Goal: Task Accomplishment & Management: Manage account settings

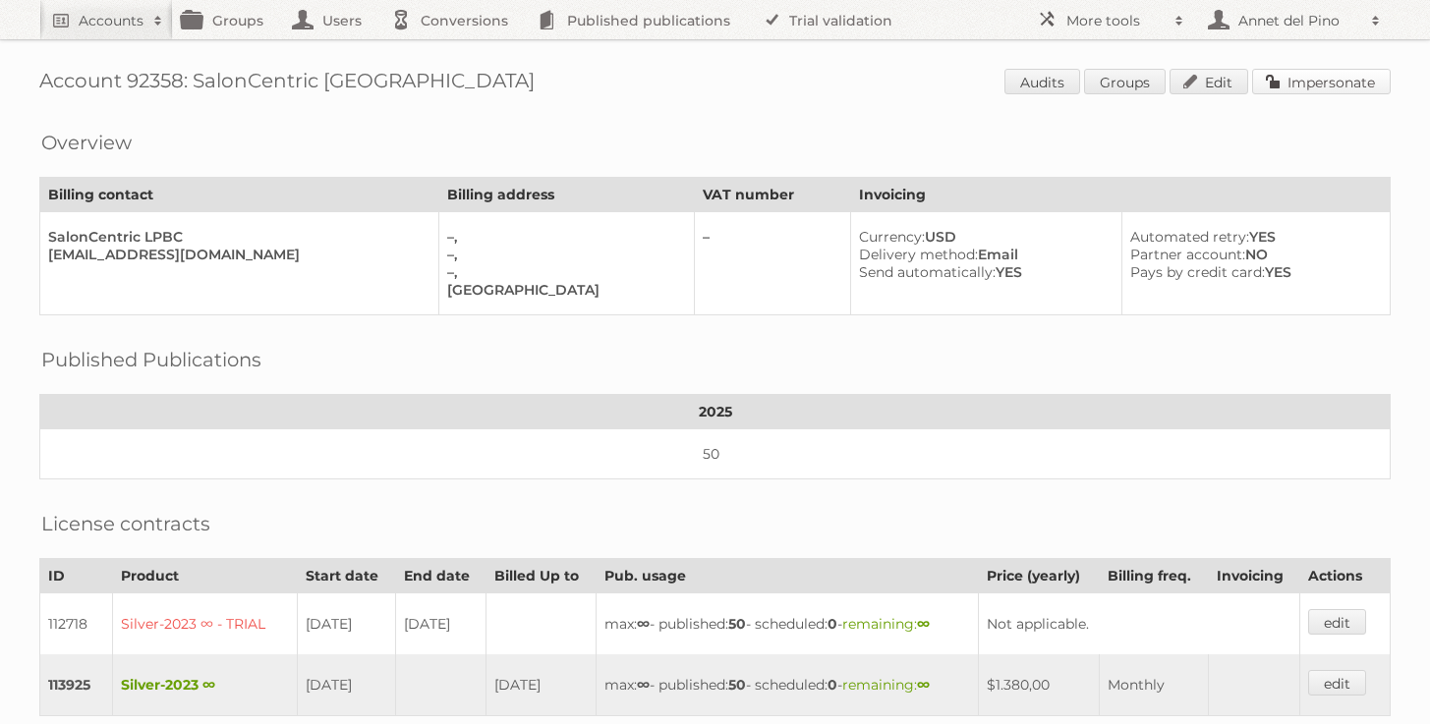
click at [1320, 88] on link "Impersonate" at bounding box center [1321, 82] width 139 height 26
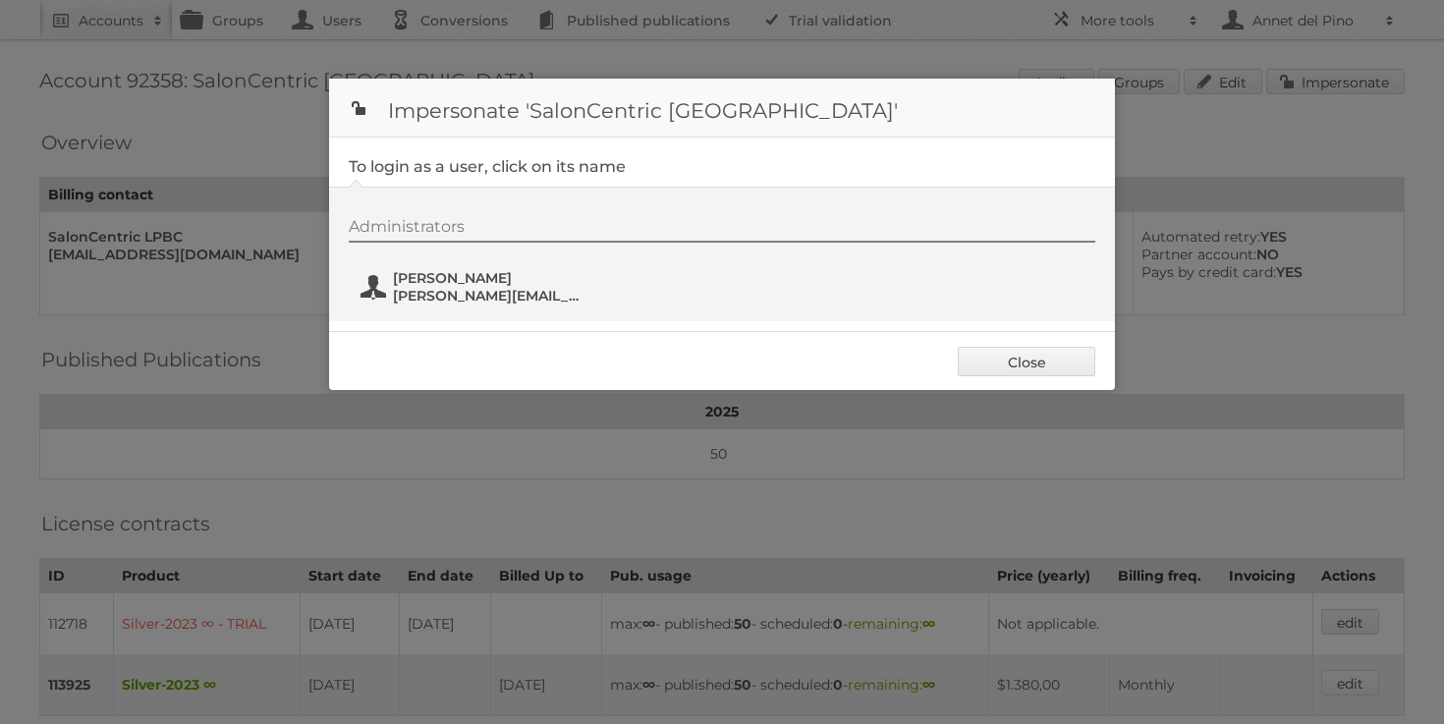
click at [422, 291] on span "stephanie.jackson@saloncentric.com" at bounding box center [488, 296] width 191 height 18
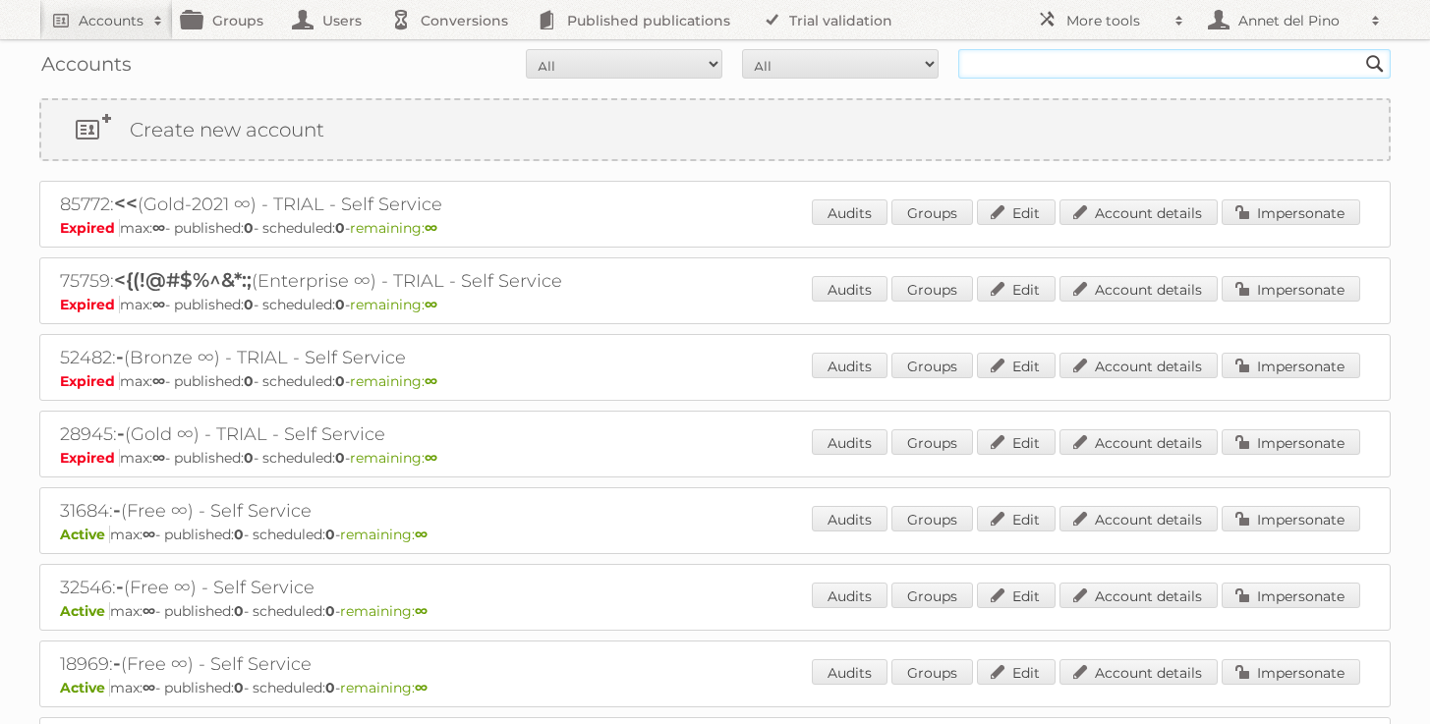
click at [1002, 77] on input "text" at bounding box center [1174, 63] width 432 height 29
paste input "jhyde@gatewayservicesinc.com"
type input "jhyde@gatewayservicesinc.com"
click at [1360, 49] on input "Search" at bounding box center [1374, 63] width 29 height 29
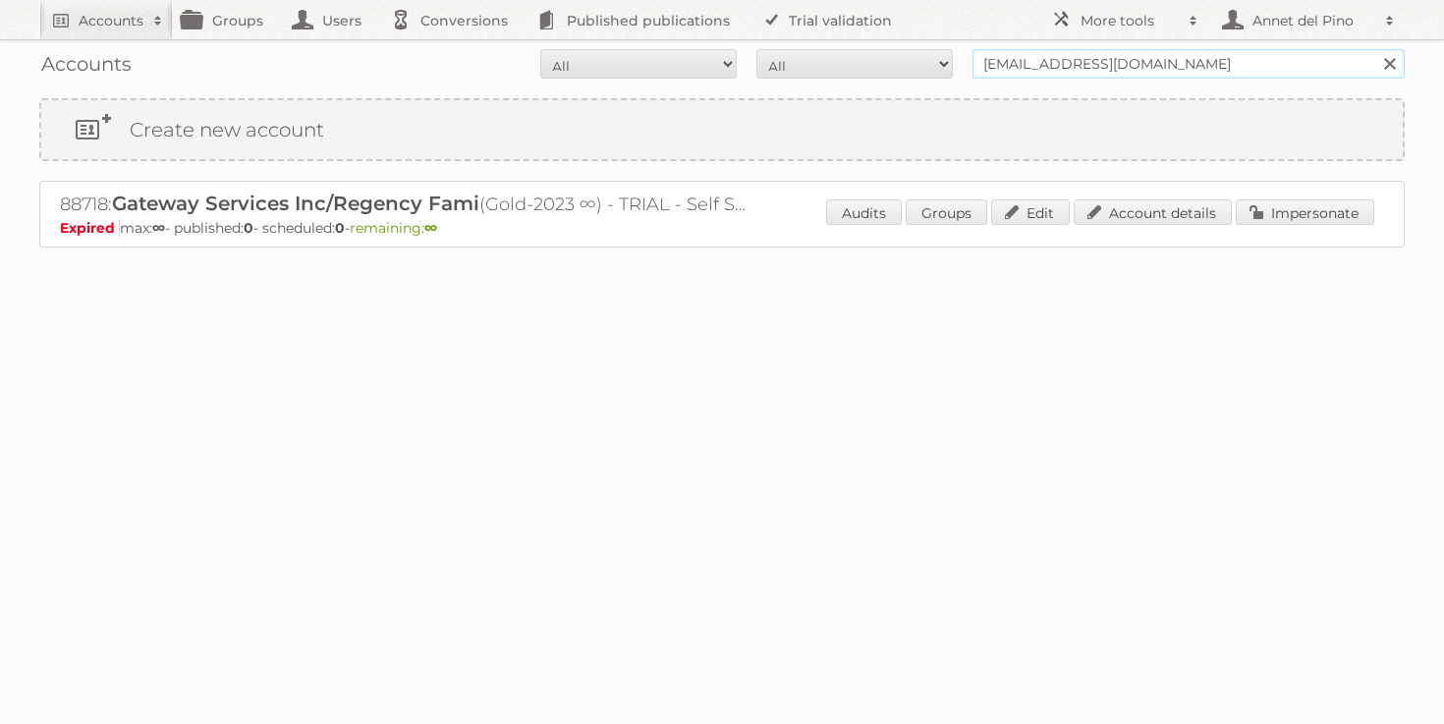
click at [1048, 73] on input "jhyde@gatewayservicesinc.com" at bounding box center [1189, 63] width 432 height 29
paste input "SPorat"
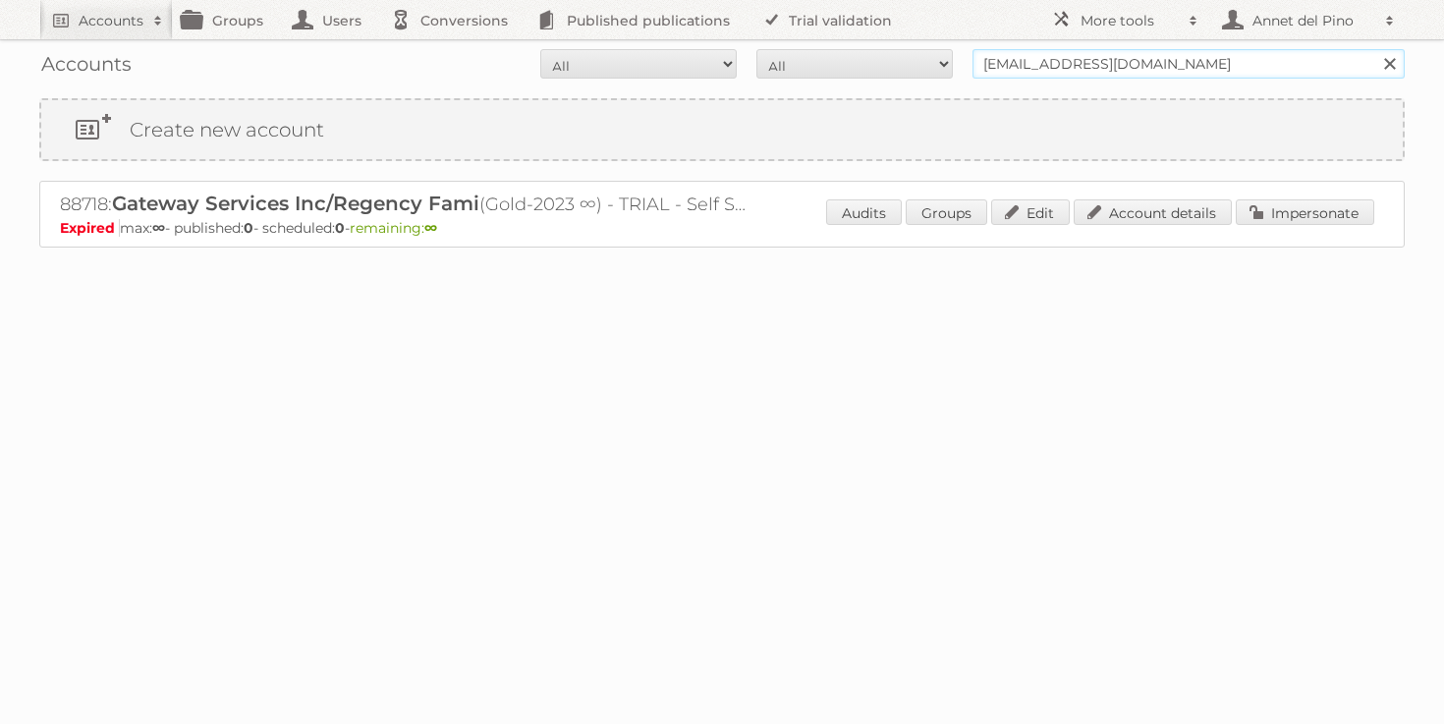
type input "SPorat@gatewayservicesinc.com"
click at [1375, 49] on input "Search" at bounding box center [1389, 63] width 29 height 29
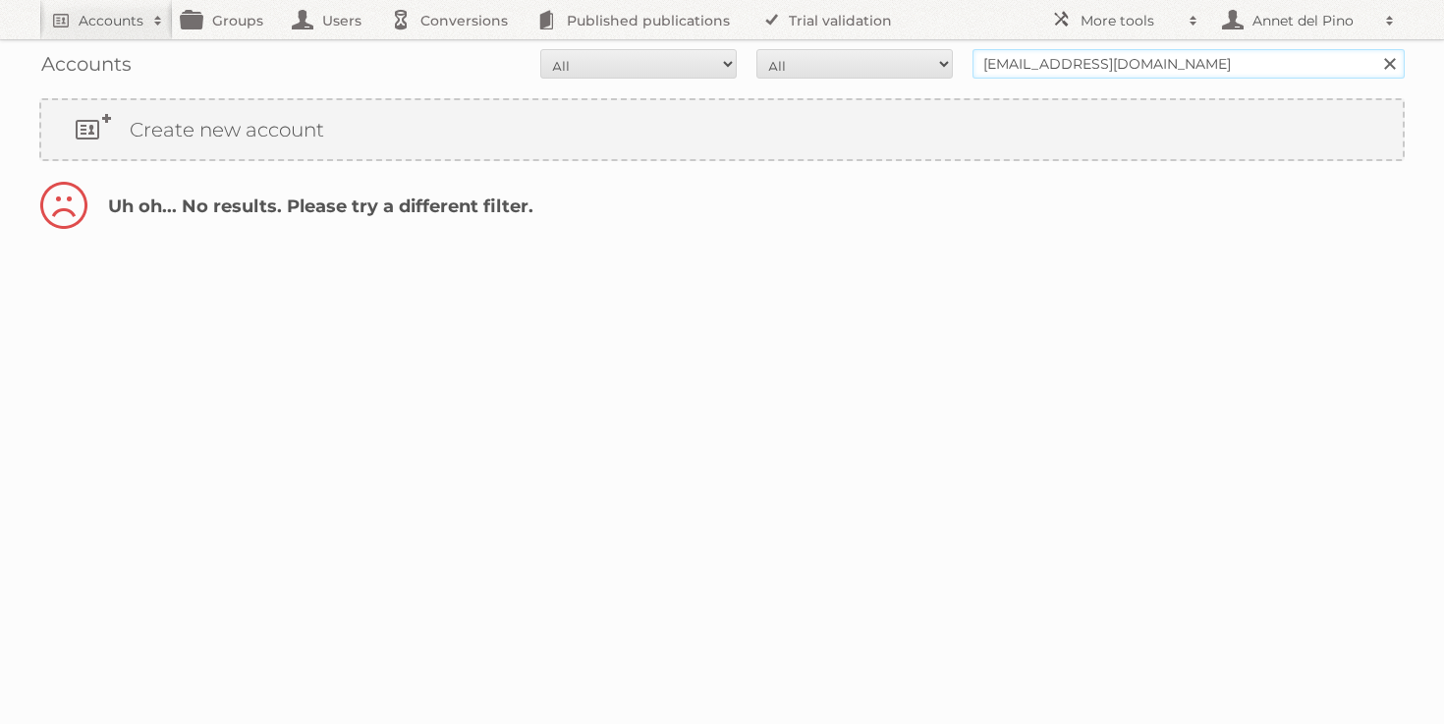
drag, startPoint x: 1032, startPoint y: 66, endPoint x: 858, endPoint y: 63, distance: 173.9
click at [858, 63] on form "All Active Expired Pending All Paid Trials Self service [EMAIL_ADDRESS][DOMAIN_…" at bounding box center [722, 63] width 1366 height 29
type input "@[DOMAIN_NAME]"
click at [1375, 49] on input "Search" at bounding box center [1389, 63] width 29 height 29
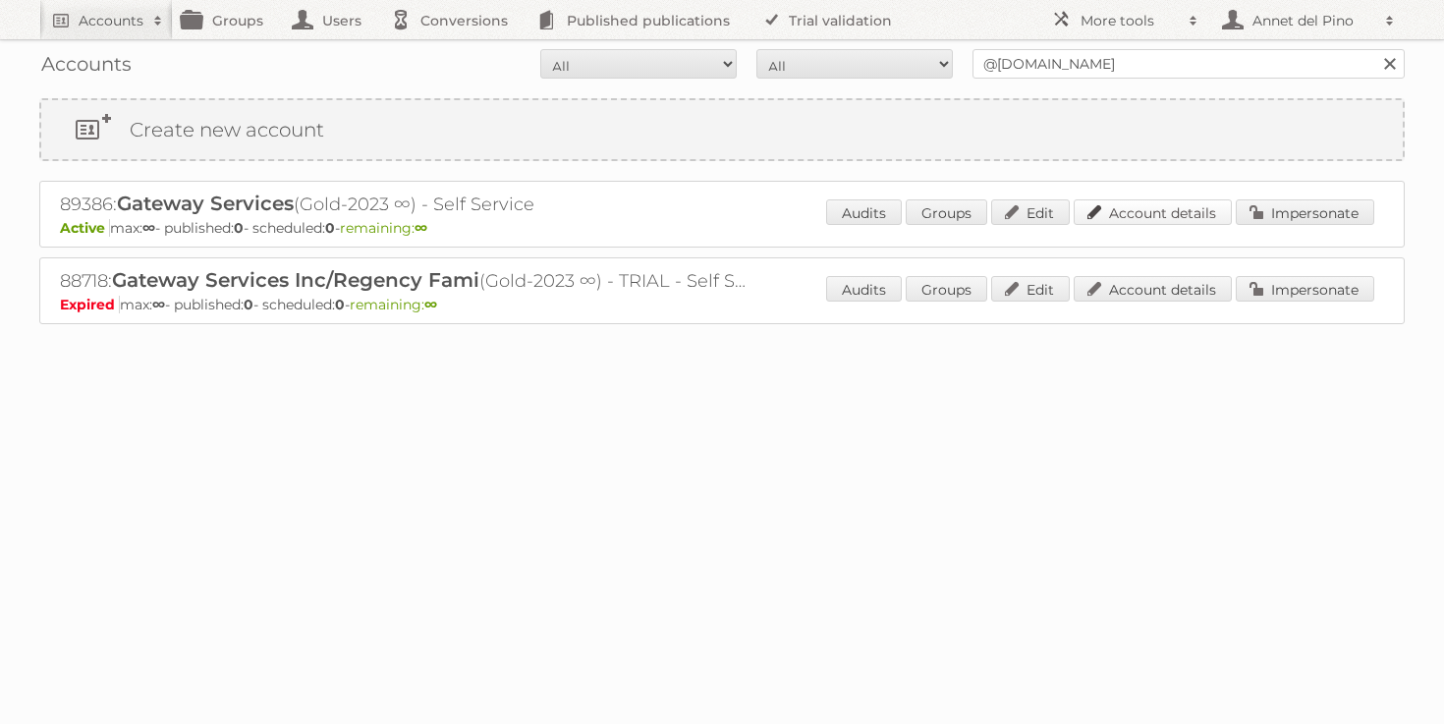
click at [1094, 207] on link "Account details" at bounding box center [1153, 212] width 158 height 26
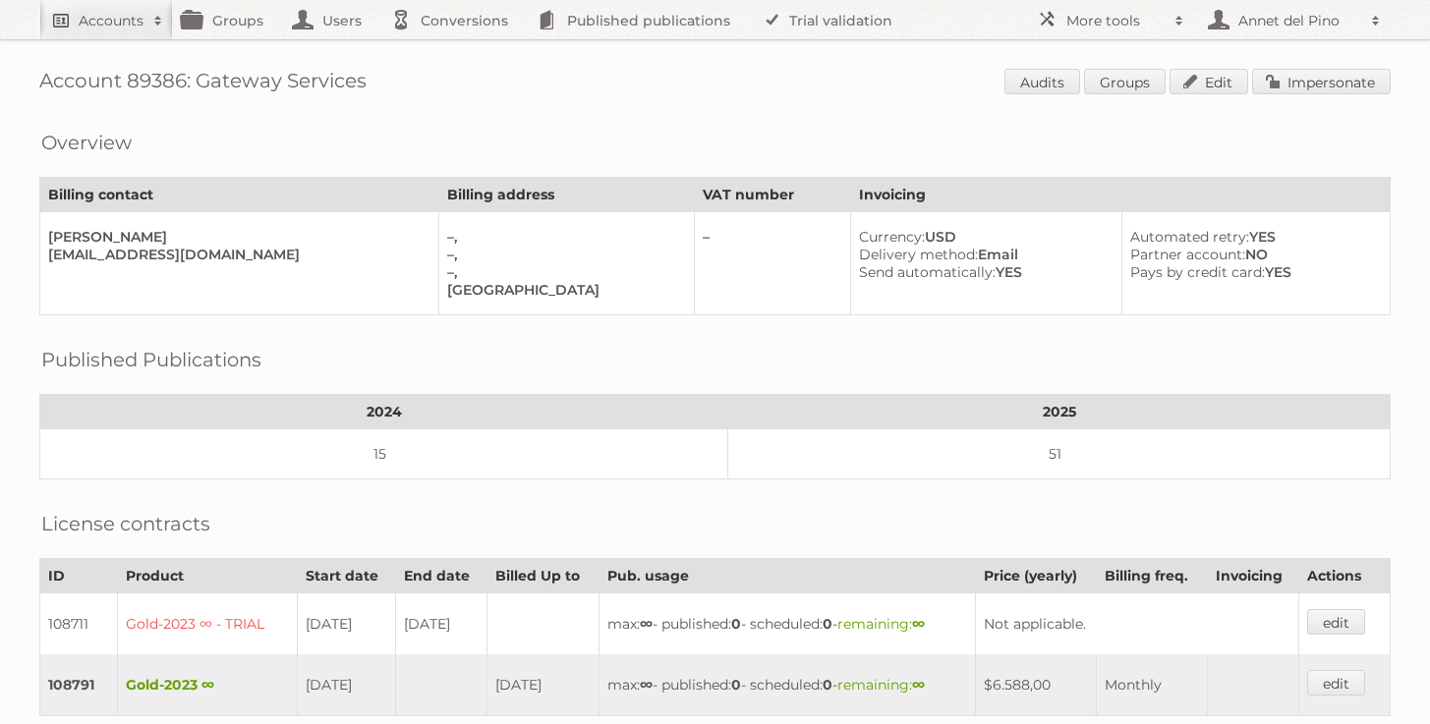
click at [141, 28] on h2 "Accounts" at bounding box center [111, 21] width 65 height 20
paste input"] "jofranco@mayszl.com"
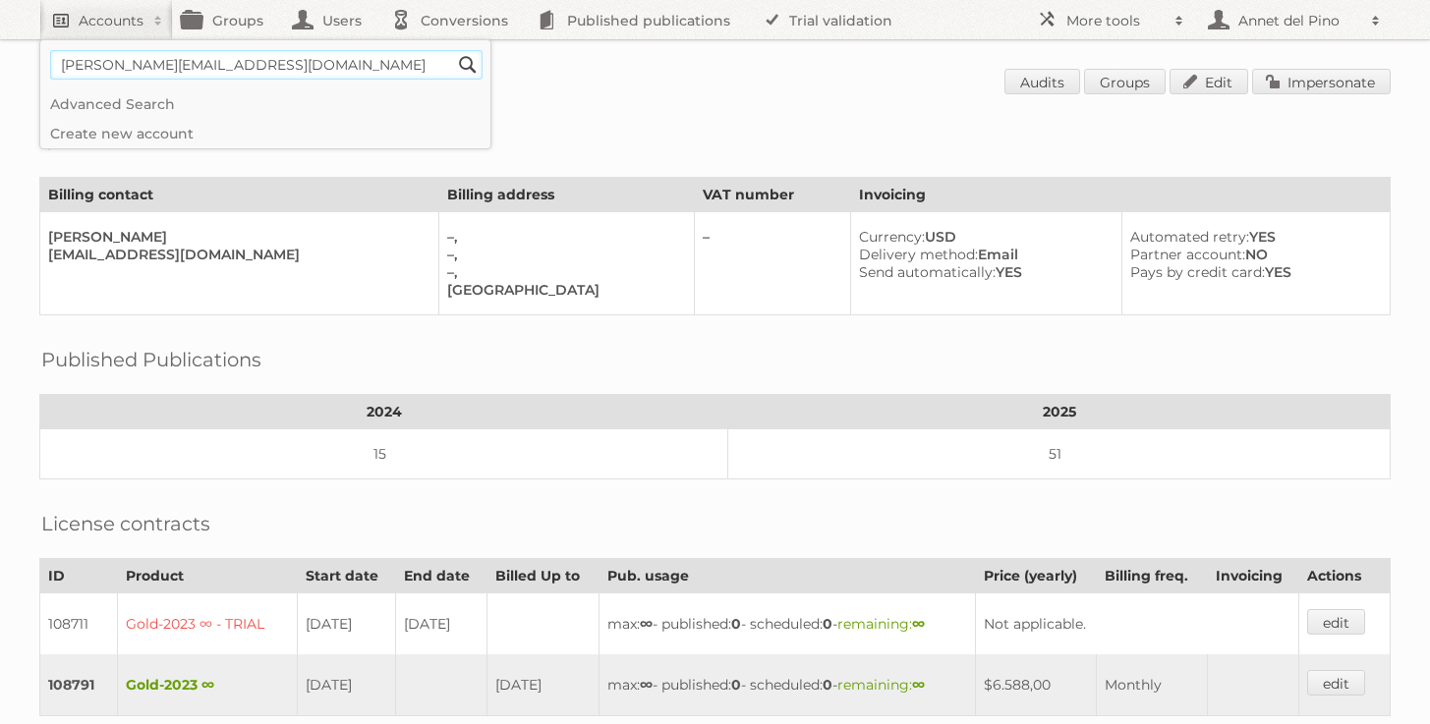
type input"] "jofranco@mayszl.com"
click at [453, 50] on input "Search" at bounding box center [467, 64] width 29 height 29
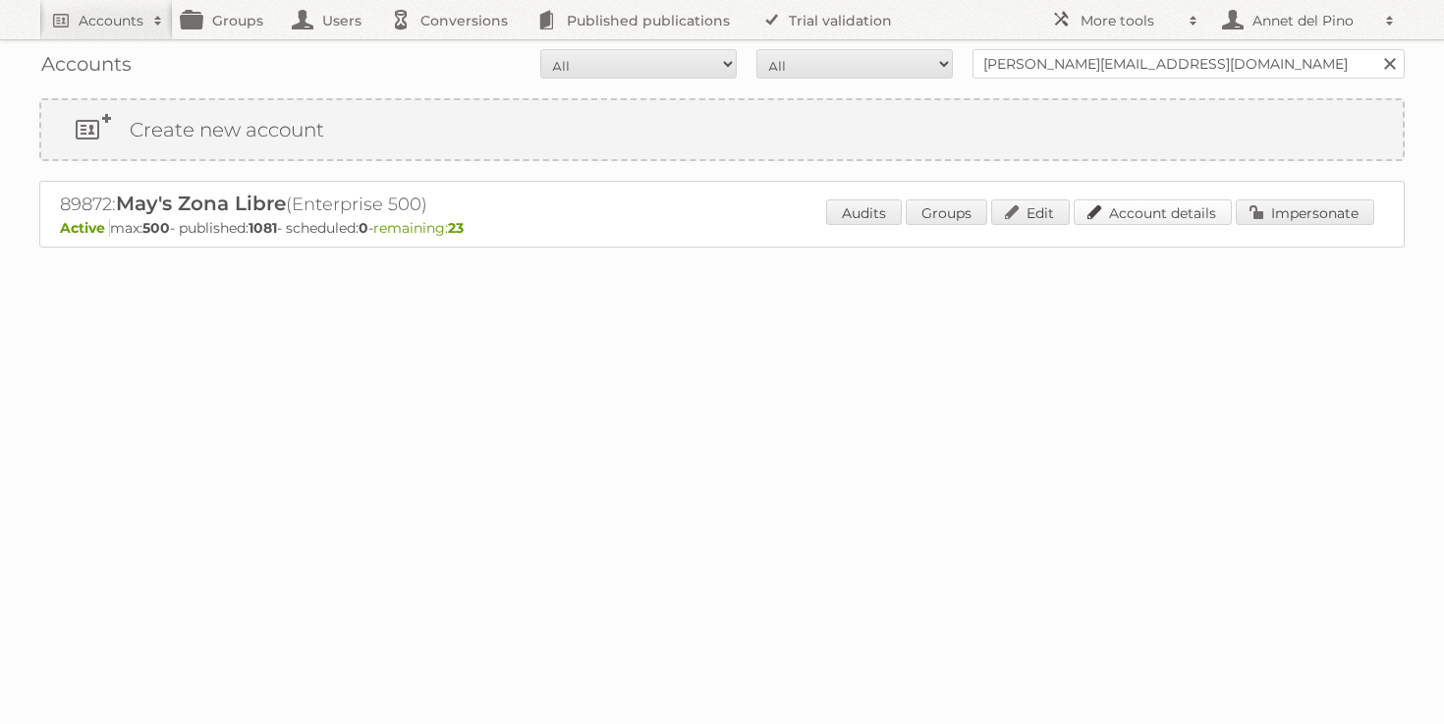
click at [1125, 208] on link "Account details" at bounding box center [1153, 212] width 158 height 26
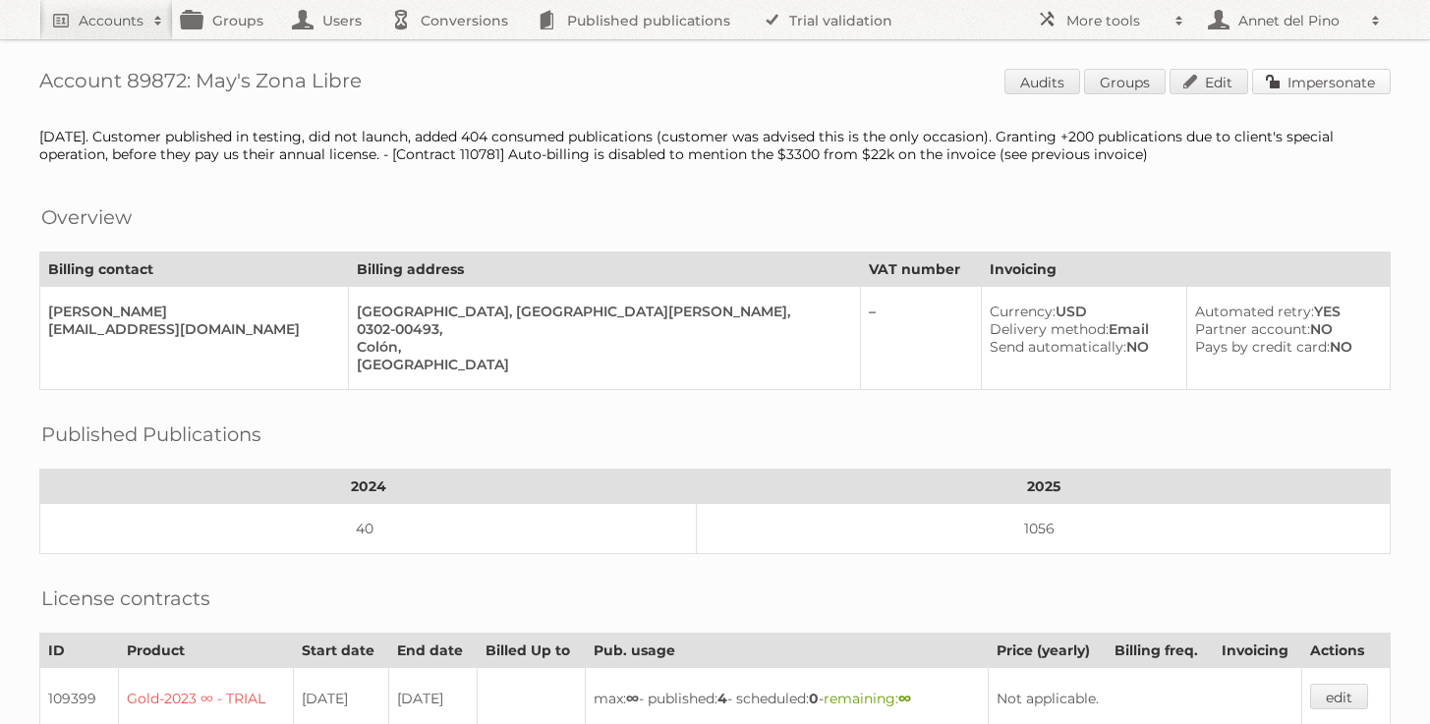
click at [1361, 84] on link "Impersonate" at bounding box center [1321, 82] width 139 height 26
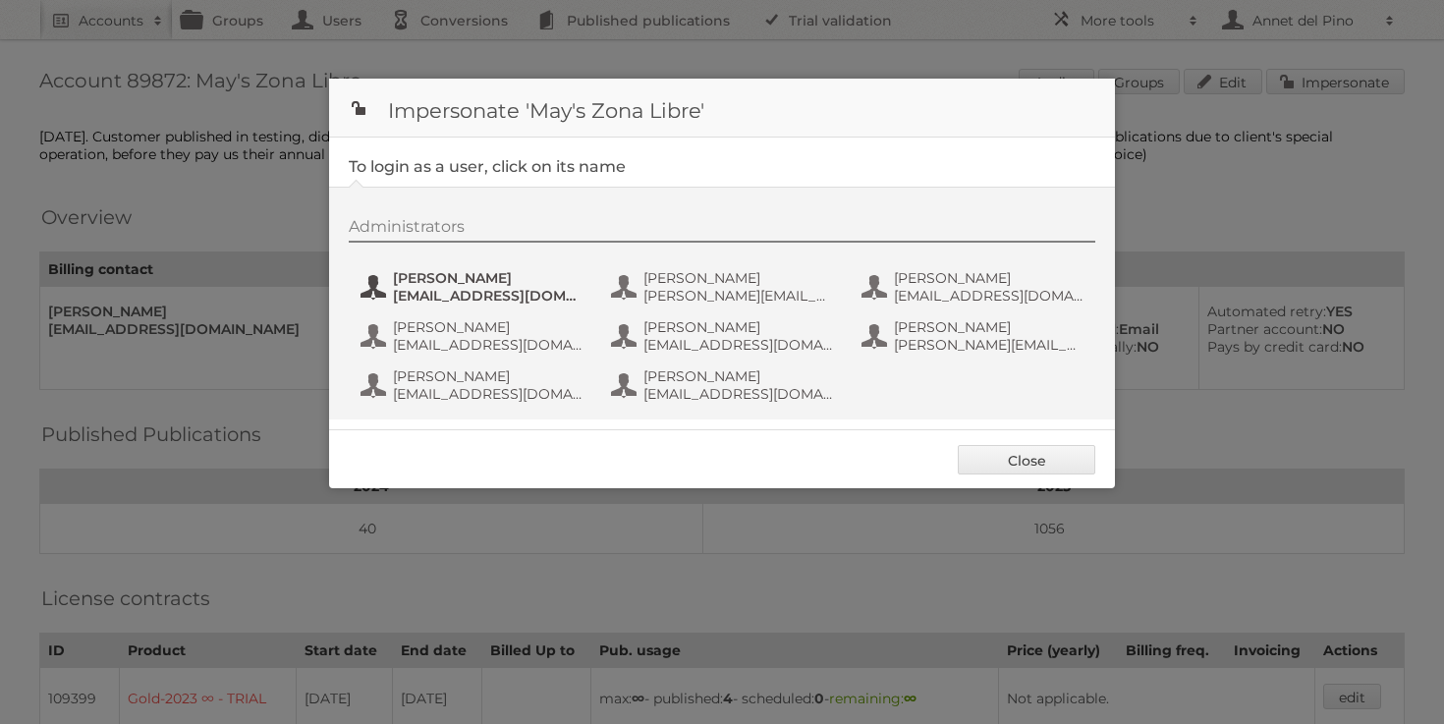
click at [419, 283] on span "[PERSON_NAME]" at bounding box center [488, 278] width 191 height 18
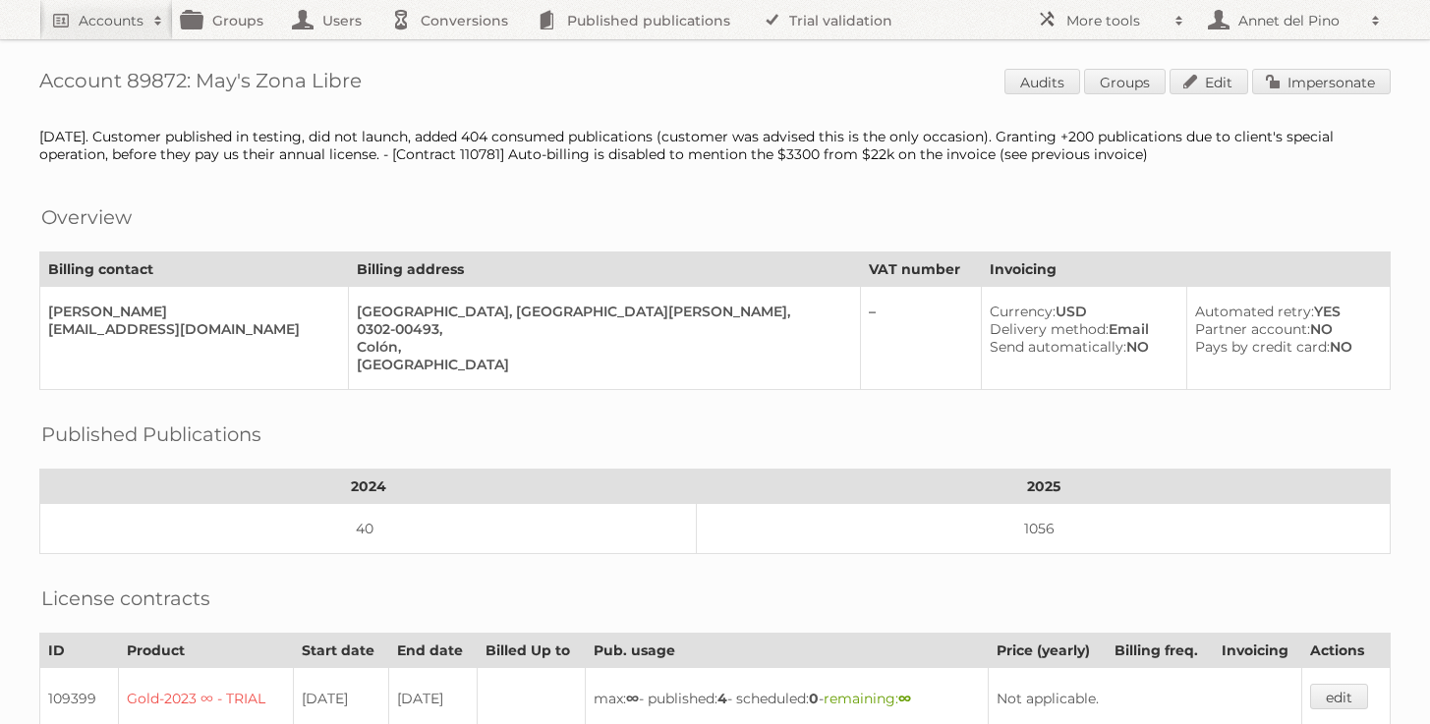
drag, startPoint x: 377, startPoint y: 84, endPoint x: 203, endPoint y: 82, distance: 173.9
click at [203, 83] on h1 "Account 89872: May's Zona Libre Audits Groups Edit Impersonate" at bounding box center [714, 83] width 1351 height 29
copy h1 "May's Zona Libre"
click at [303, 88] on h1 "Account 89872: May's Zona Libre Audits Groups Edit Impersonate" at bounding box center [714, 83] width 1351 height 29
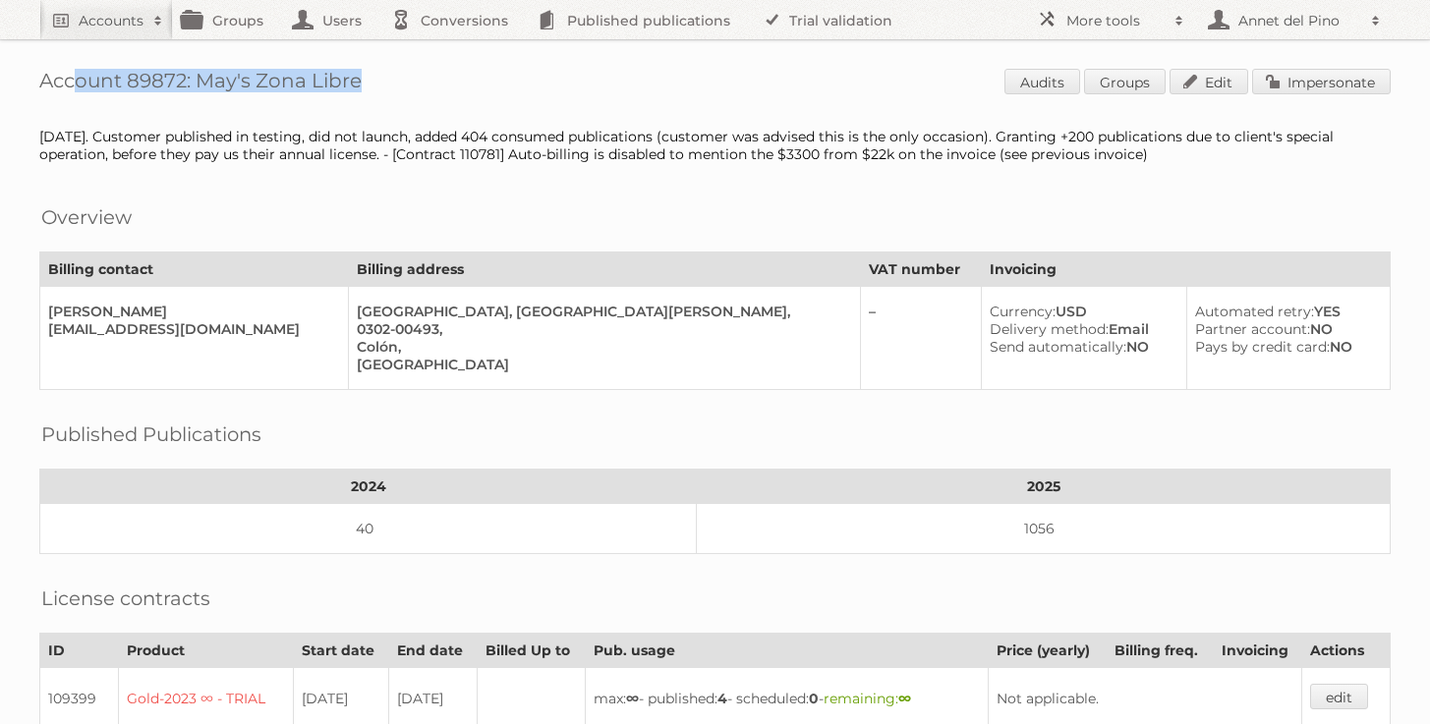
click at [303, 88] on h1 "Account 89872: May's Zona Libre Audits Groups Edit Impersonate" at bounding box center [714, 83] width 1351 height 29
click at [321, 85] on h1 "Account 89872: May's Zona Libre Audits Groups Edit Impersonate" at bounding box center [714, 83] width 1351 height 29
drag, startPoint x: 373, startPoint y: 84, endPoint x: 17, endPoint y: 88, distance: 356.7
copy h1 "Account 89872: May's Zona Libre"
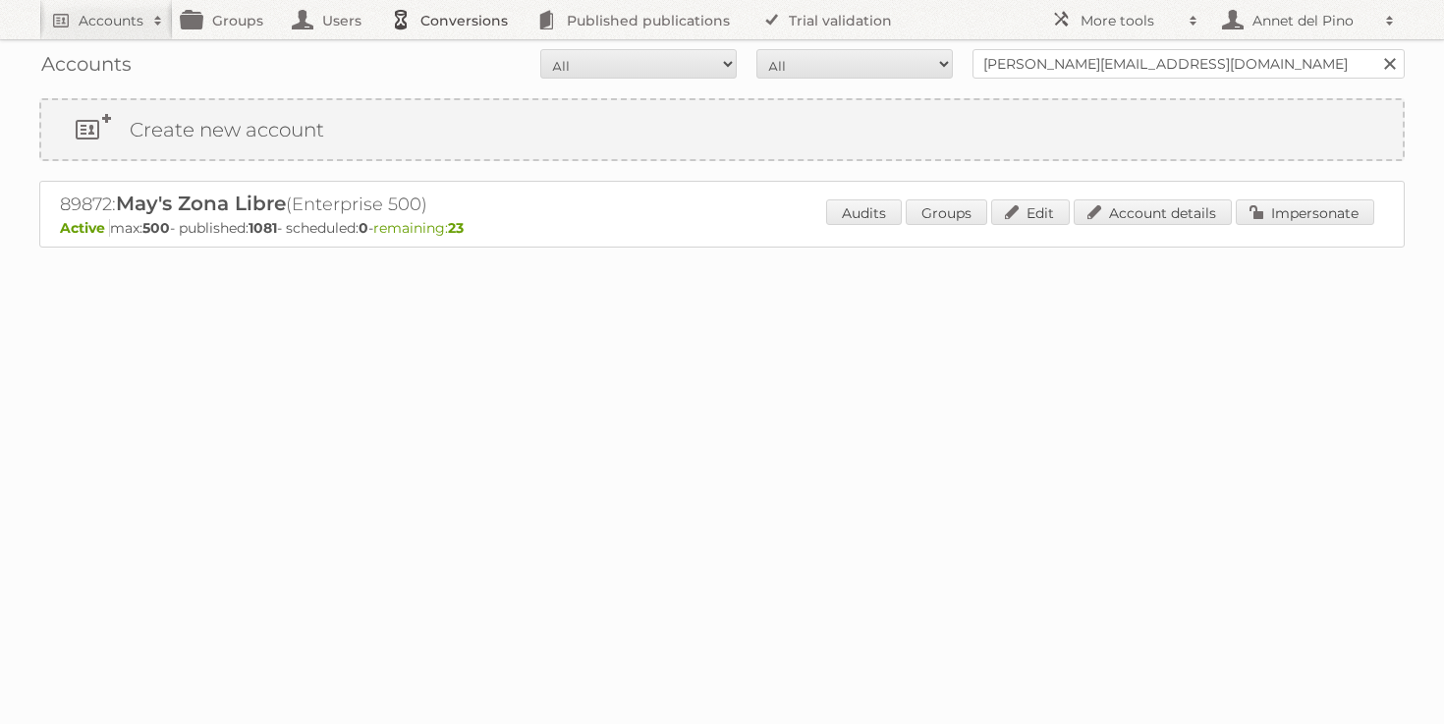
click at [444, 28] on link "Conversions" at bounding box center [454, 19] width 146 height 39
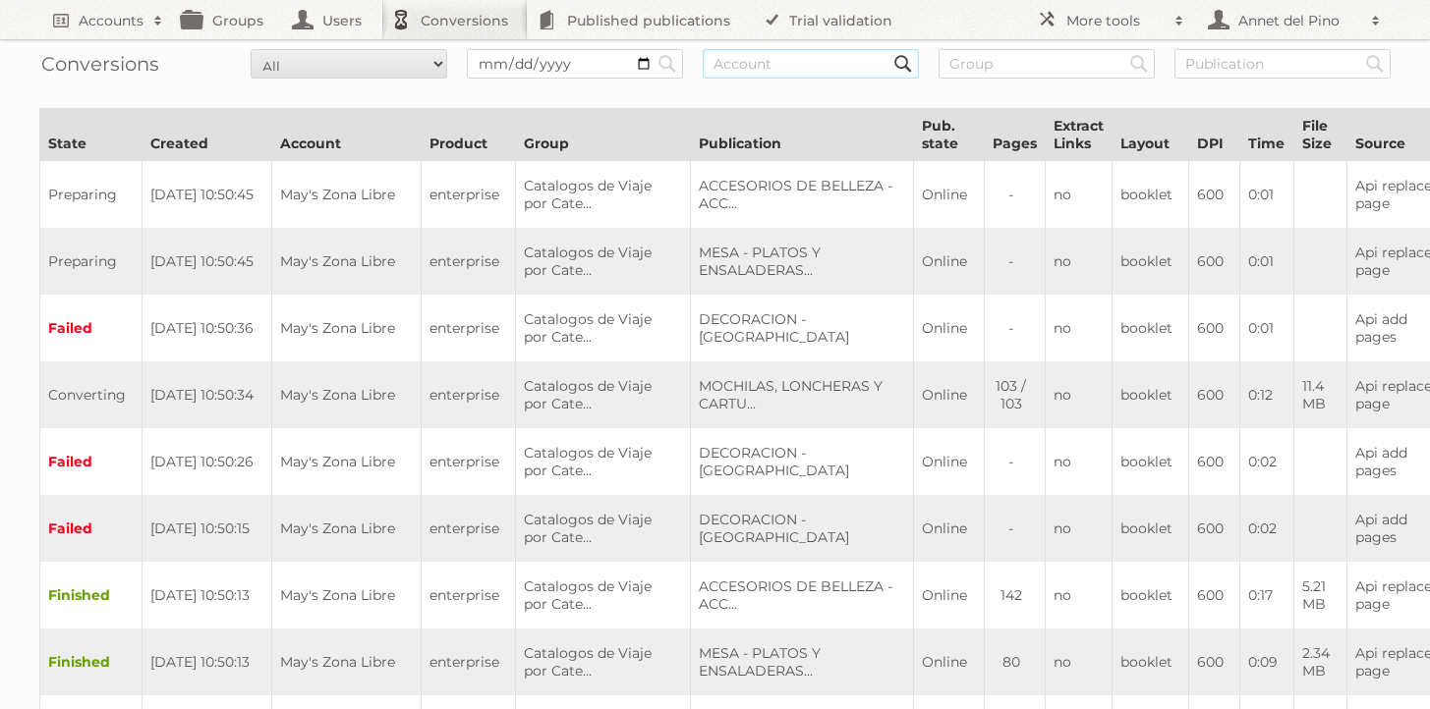
click at [785, 60] on input "text" at bounding box center [811, 63] width 216 height 29
paste input "May's Zona Libre"
type input "May's Zona Libre"
click at [652, 49] on input "Search" at bounding box center [666, 63] width 29 height 29
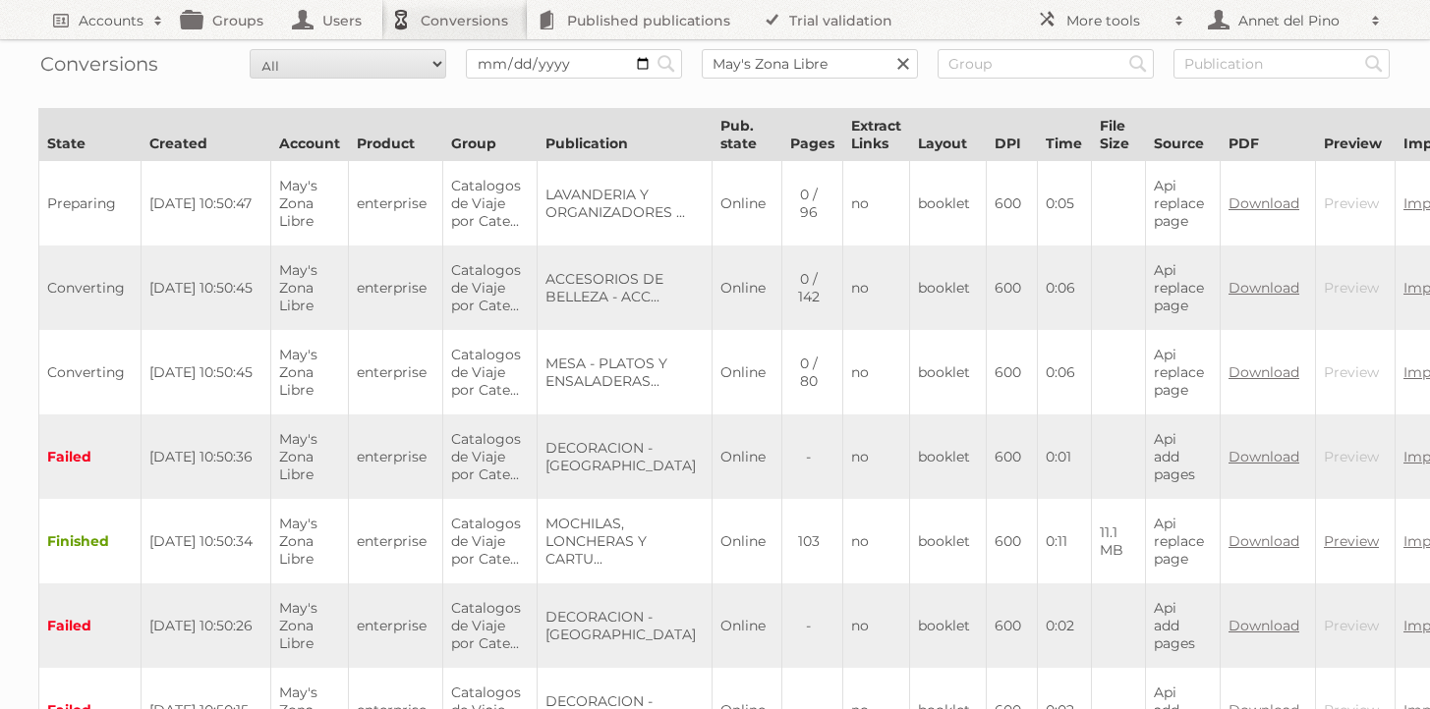
scroll to position [0, 3]
click at [908, 64] on link at bounding box center [900, 63] width 29 height 29
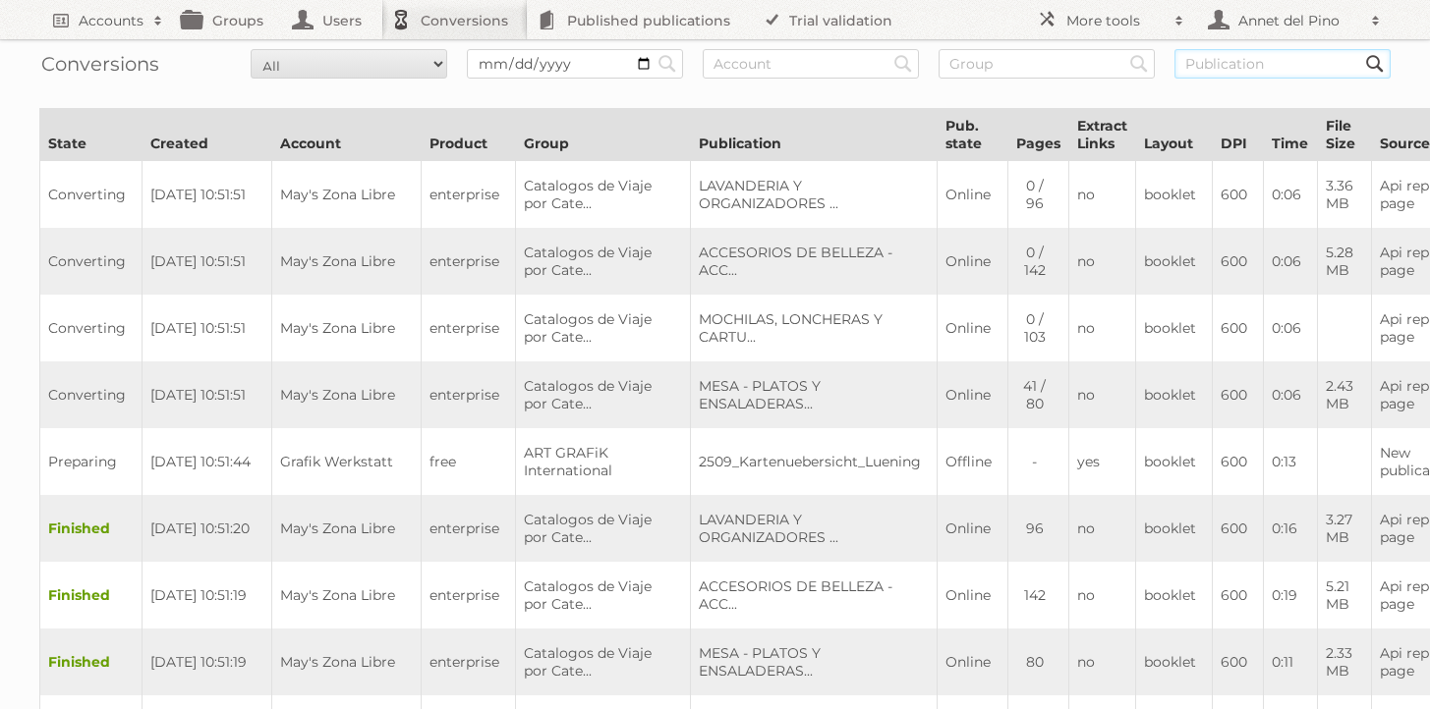
click at [1241, 55] on input "text" at bounding box center [1282, 63] width 216 height 29
type input "Mesa"
click at [652, 49] on input "Search" at bounding box center [666, 63] width 29 height 29
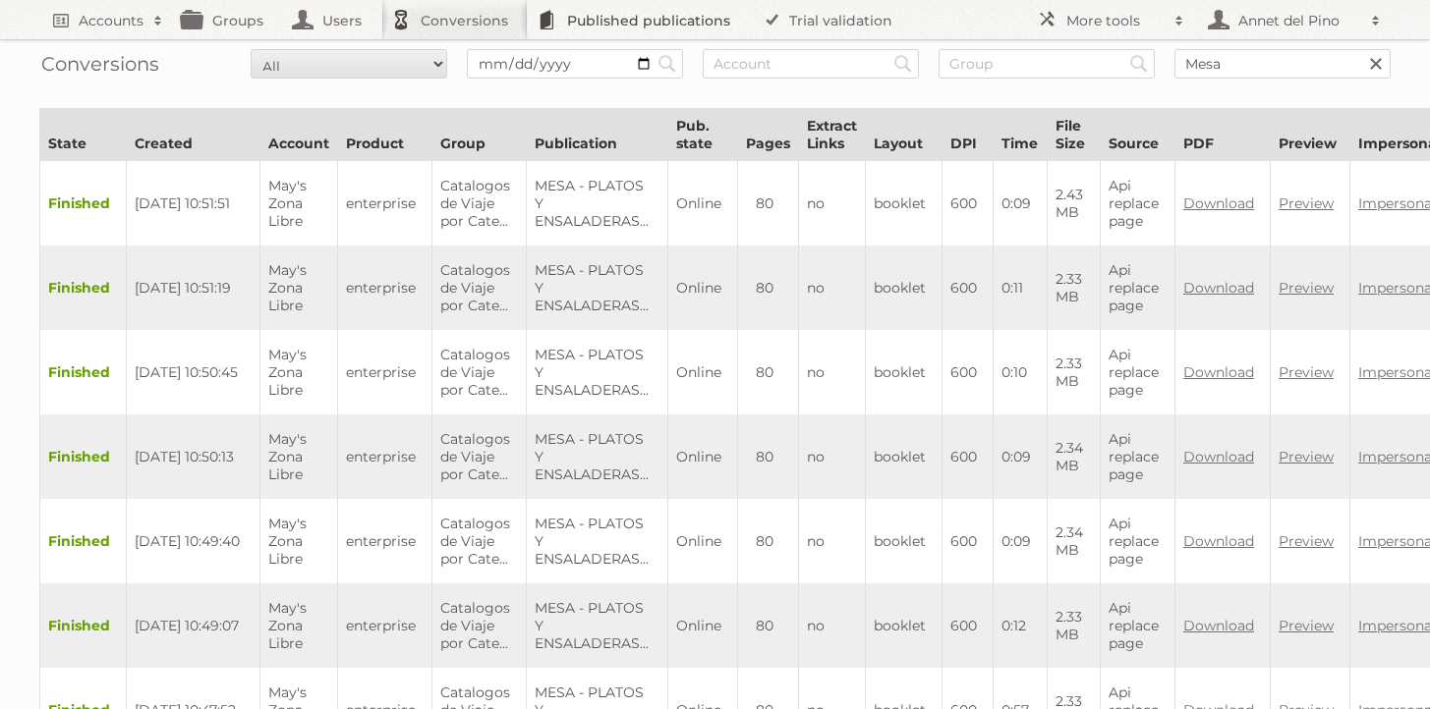
click at [616, 28] on link "Published publications" at bounding box center [639, 19] width 222 height 39
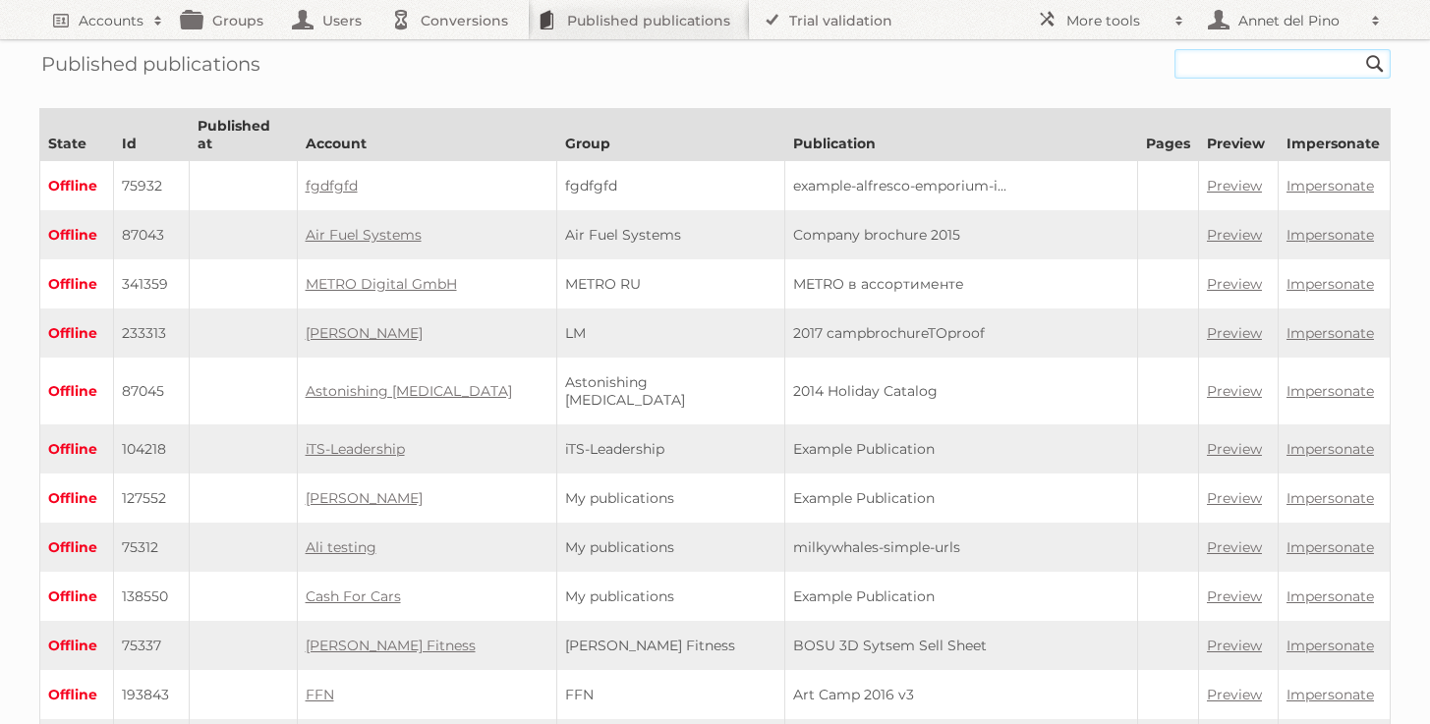
click at [1218, 73] on input "text" at bounding box center [1282, 63] width 216 height 29
type input "mesa"
click at [1360, 49] on input "Search" at bounding box center [1374, 63] width 29 height 29
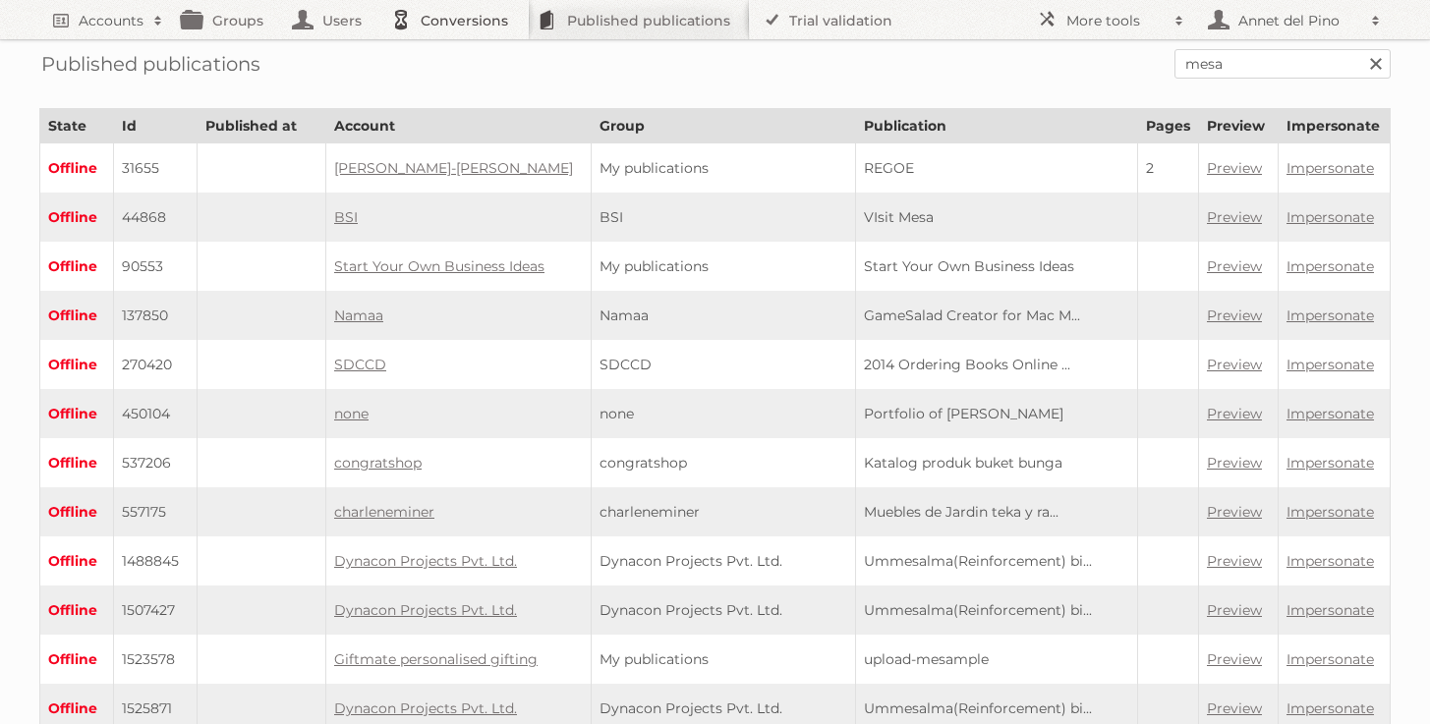
click at [467, 9] on link "Conversions" at bounding box center [454, 19] width 146 height 39
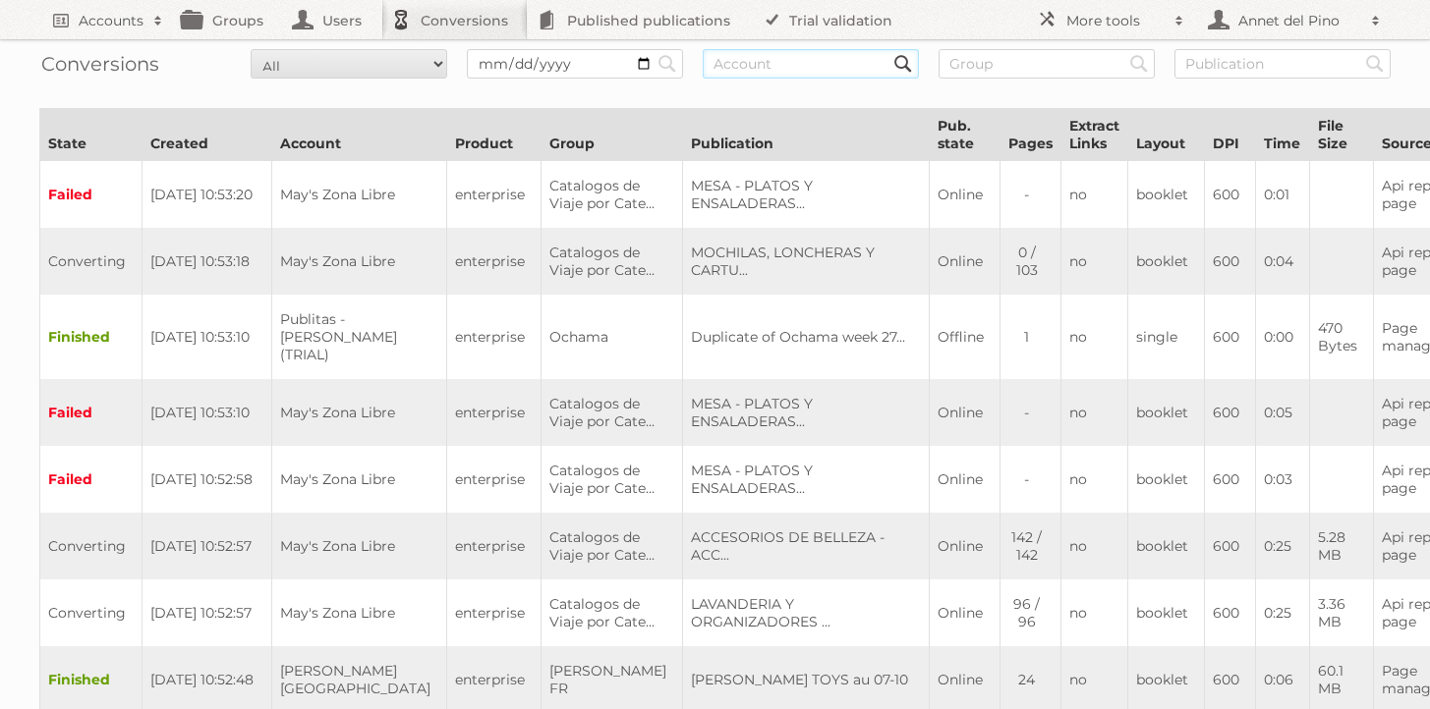
click at [782, 49] on input "text" at bounding box center [811, 63] width 216 height 29
type input "May's Zona Libre"
click at [652, 49] on input "Search" at bounding box center [666, 63] width 29 height 29
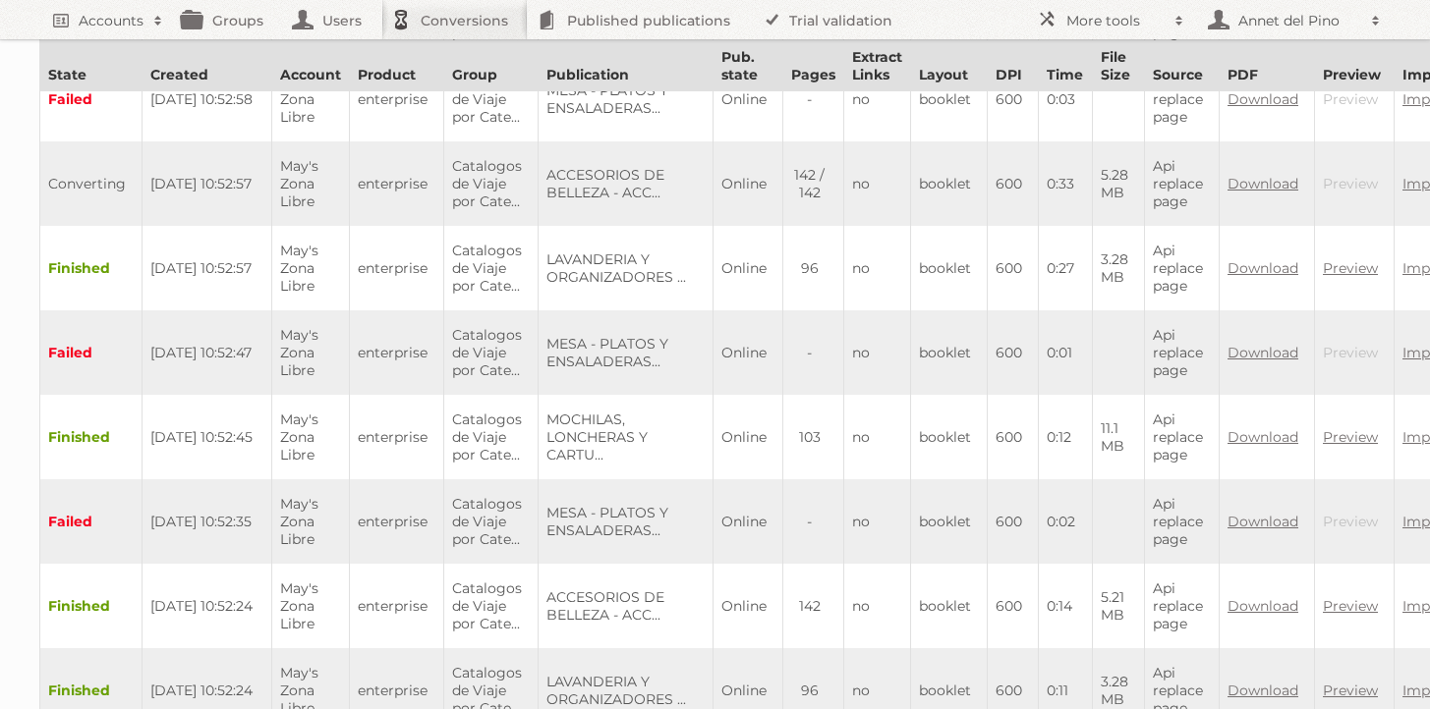
scroll to position [694, 0]
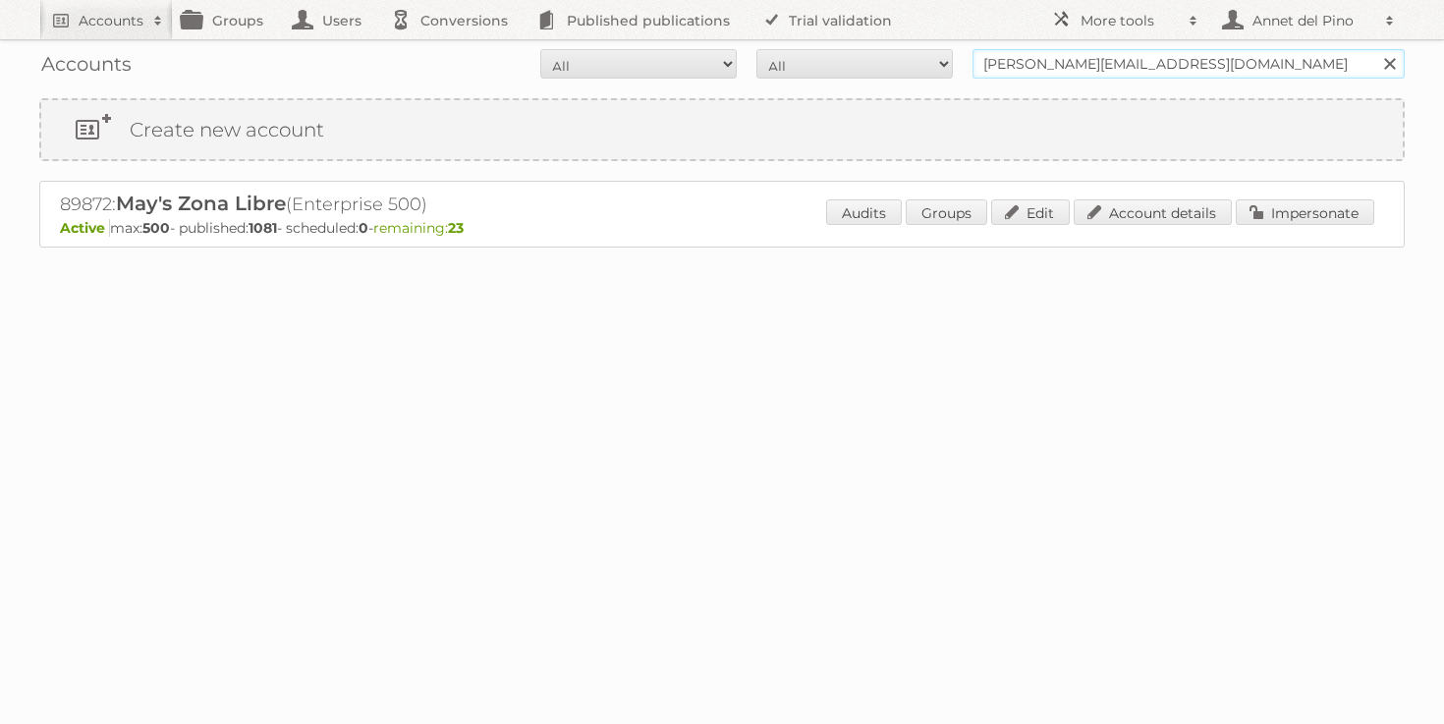
click at [1149, 67] on input "jofranco@mayszl.com" at bounding box center [1189, 63] width 432 height 29
type input "midocean"
click at [1375, 49] on input "Search" at bounding box center [1389, 63] width 29 height 29
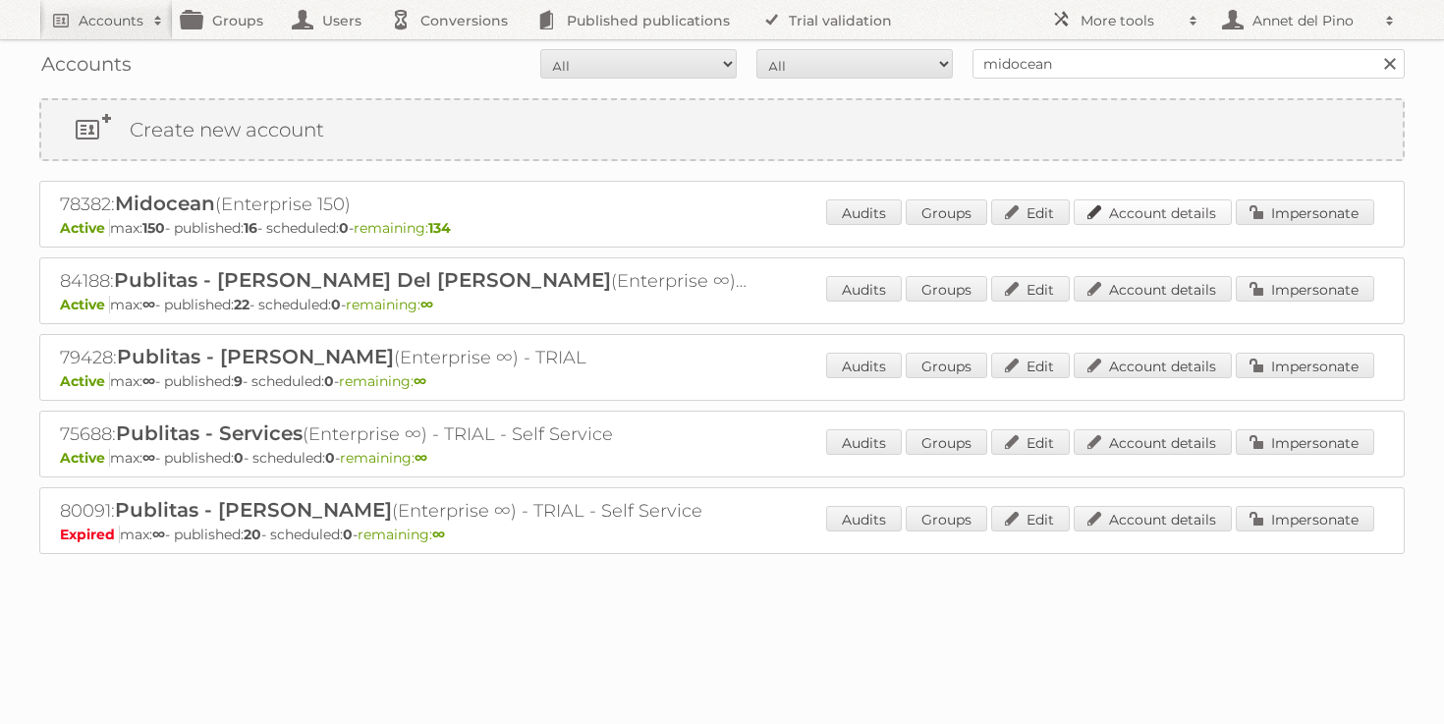
click at [1142, 207] on link "Account details" at bounding box center [1153, 212] width 158 height 26
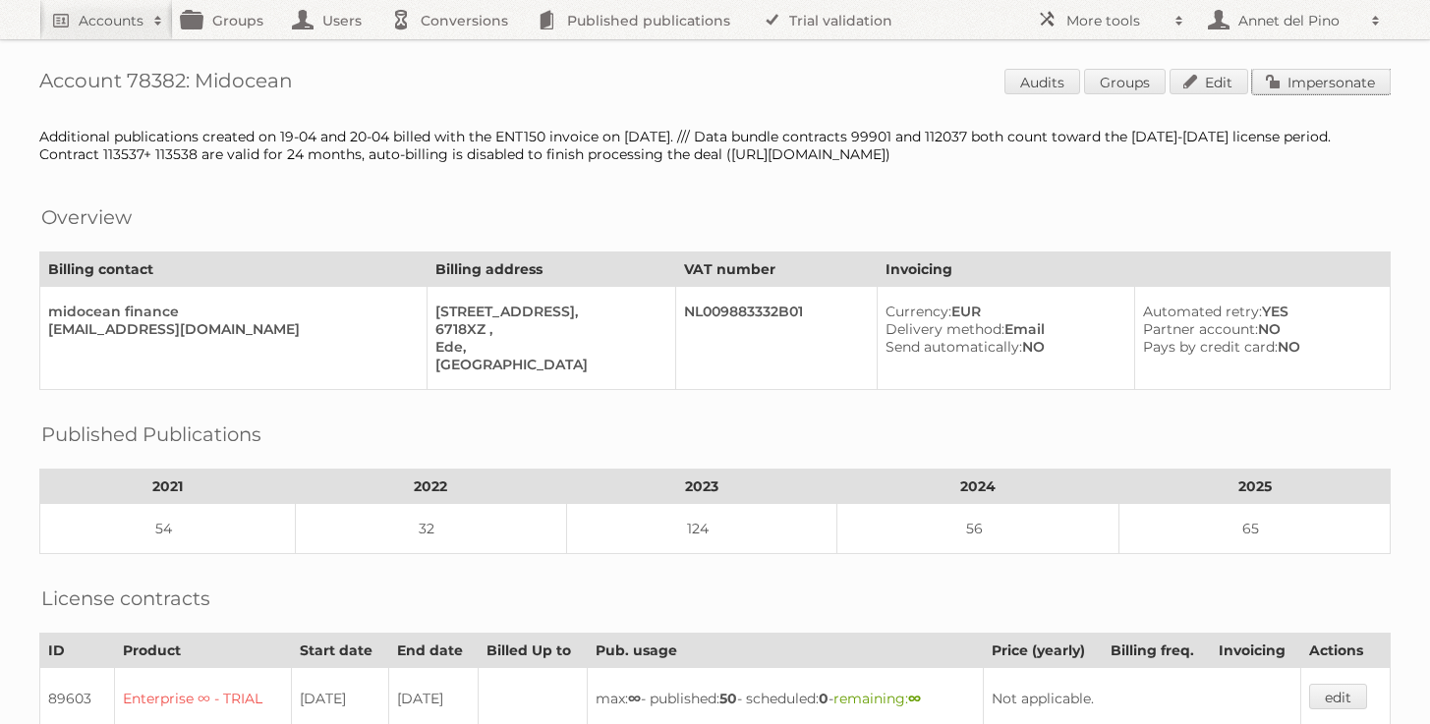
click at [1345, 78] on link "Impersonate" at bounding box center [1321, 82] width 139 height 26
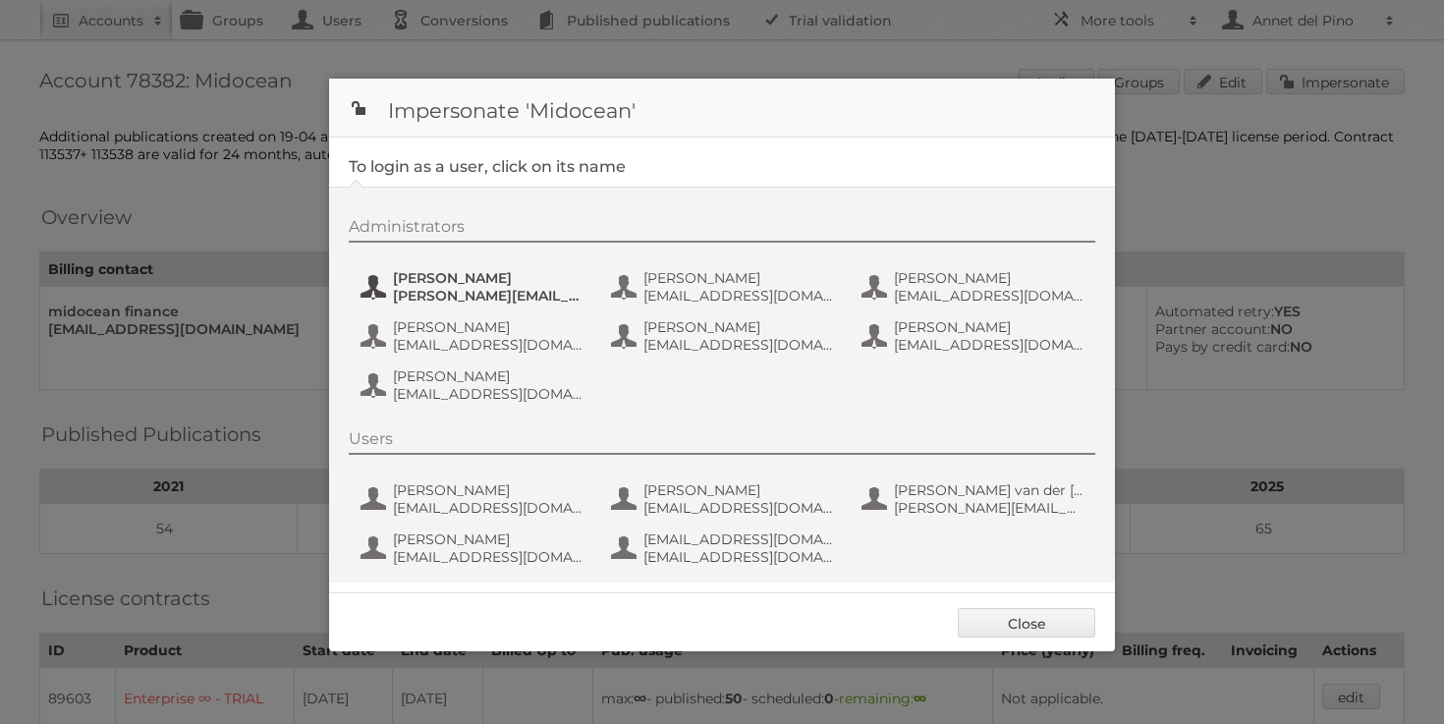
click at [505, 288] on span "alfonso@adesignstudio.eu" at bounding box center [488, 296] width 191 height 18
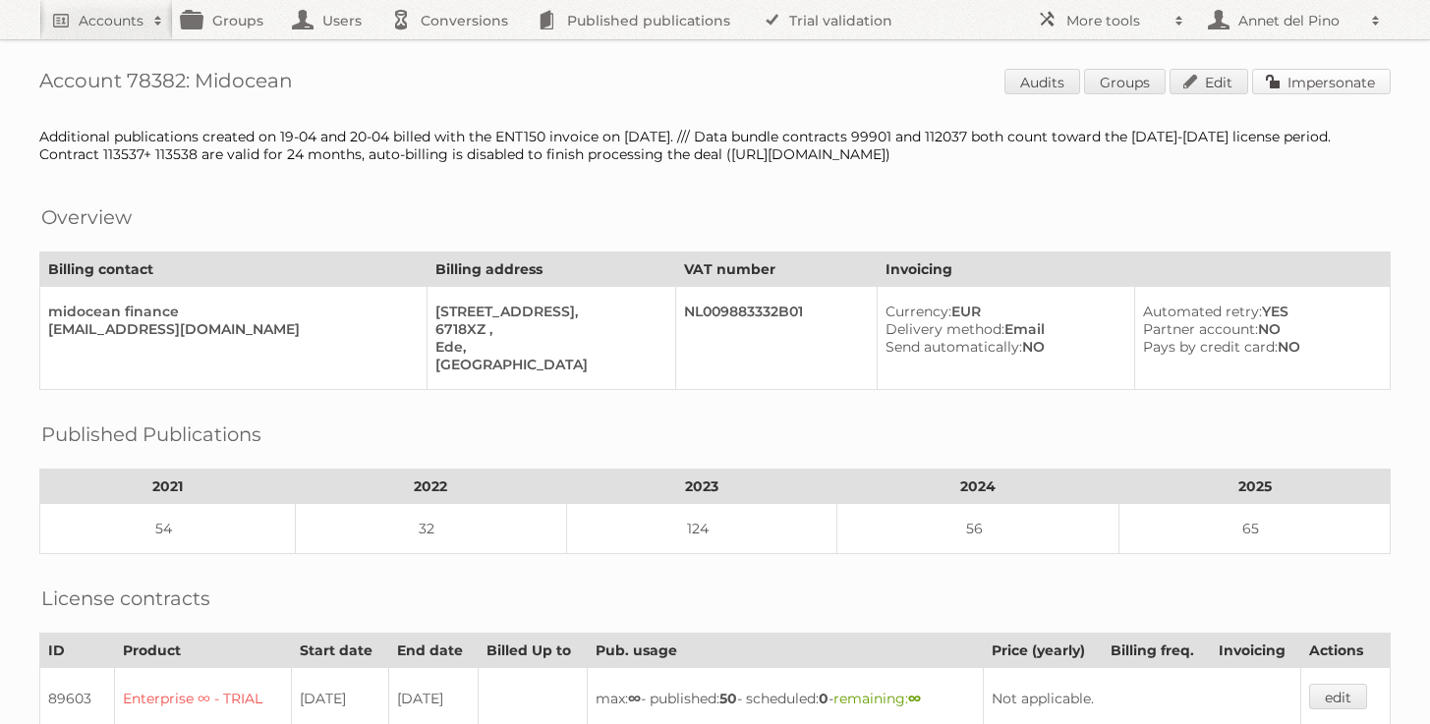
click at [1300, 88] on link "Impersonate" at bounding box center [1321, 82] width 139 height 26
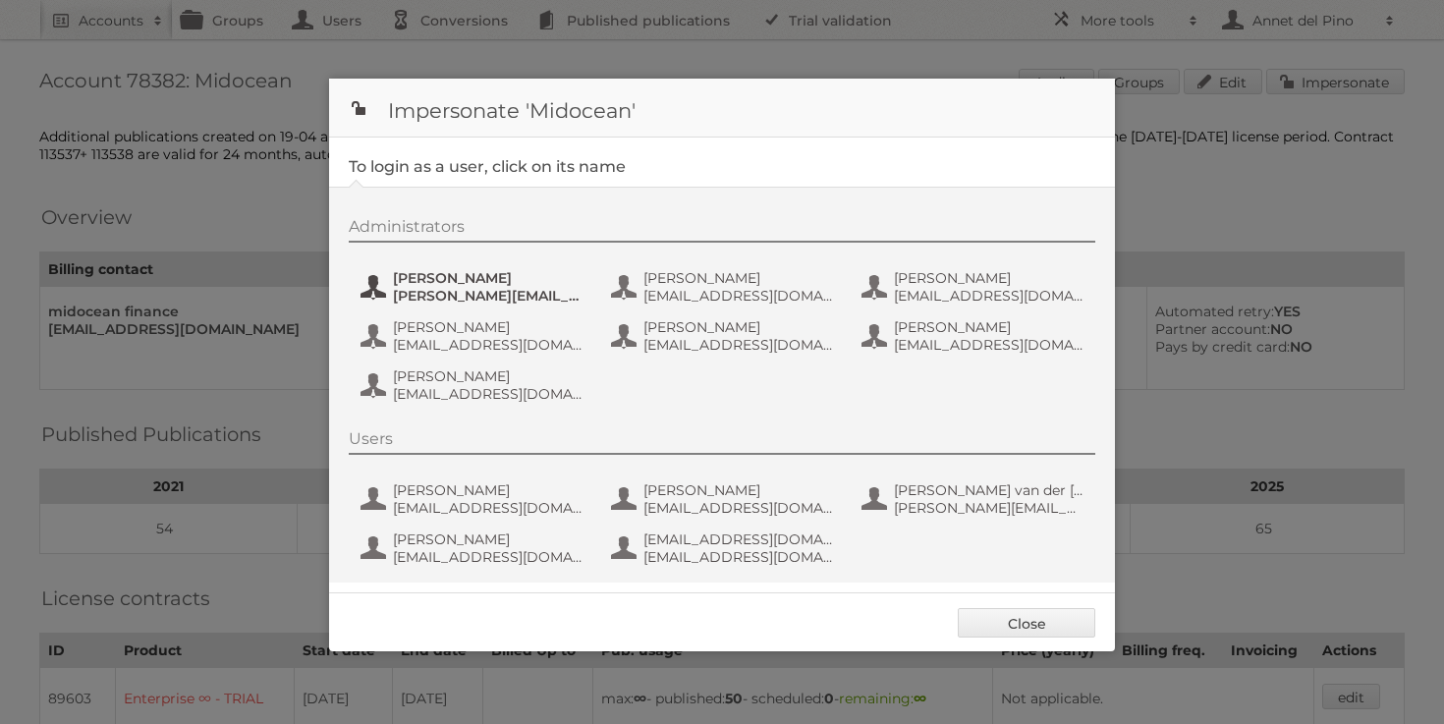
click at [478, 292] on span "alfonso@adesignstudio.eu" at bounding box center [488, 296] width 191 height 18
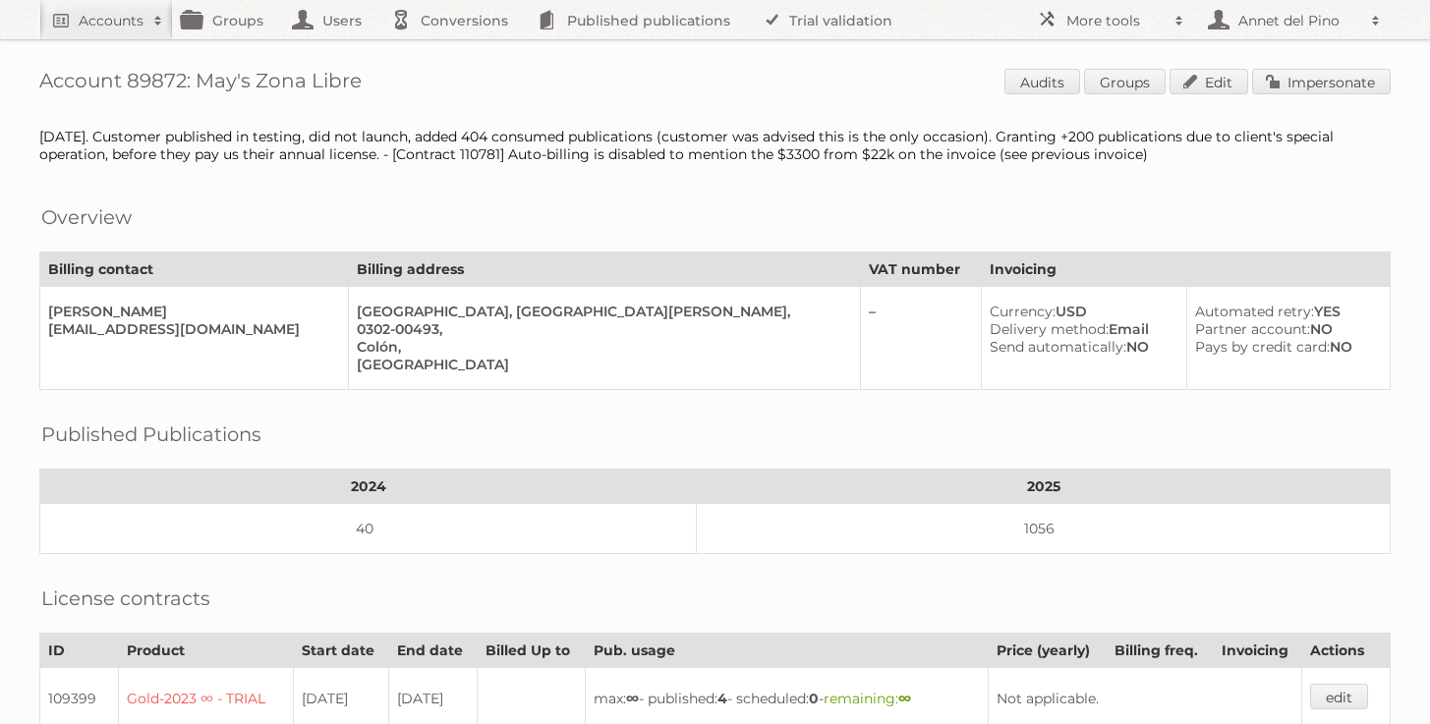
click at [1314, 94] on span "Audits Groups Edit Impersonate" at bounding box center [1197, 83] width 386 height 29
click at [1314, 85] on link "Impersonate" at bounding box center [1321, 82] width 139 height 26
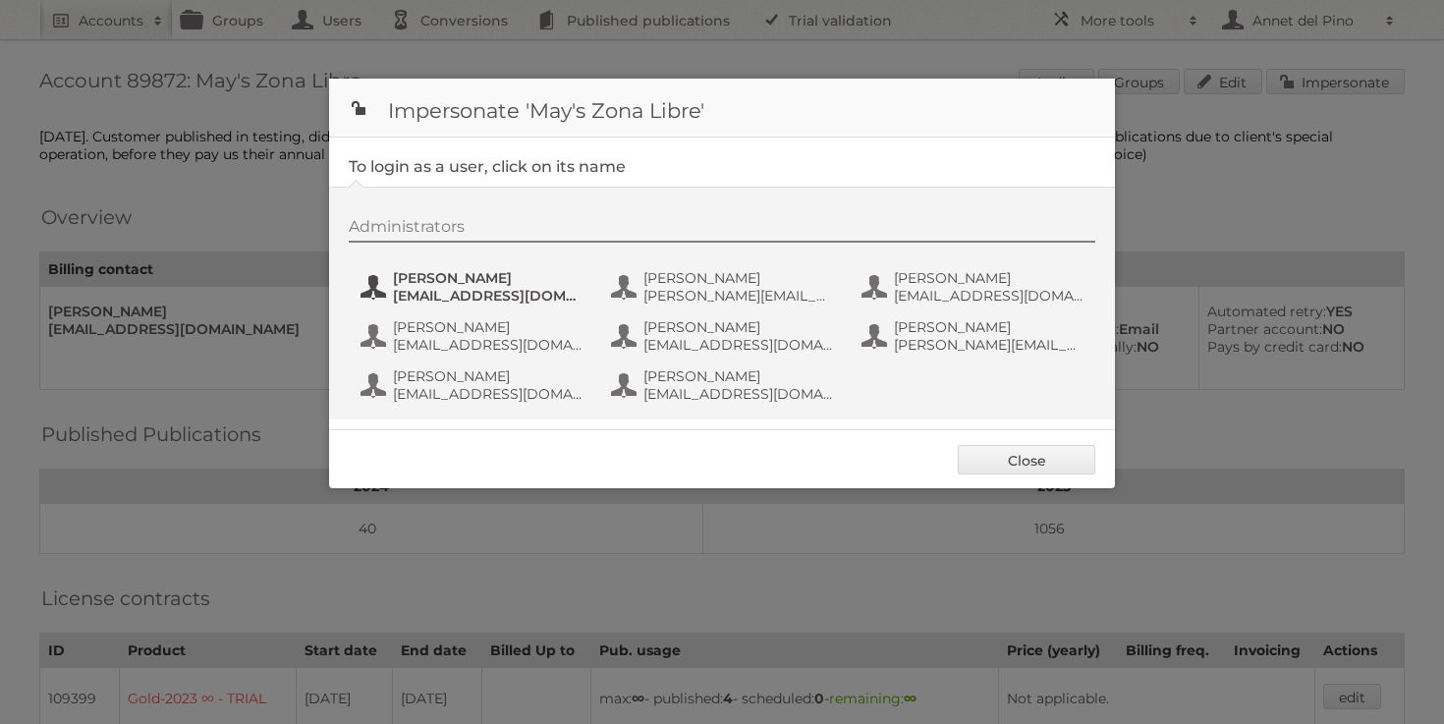
click at [482, 287] on span "[EMAIL_ADDRESS][DOMAIN_NAME]" at bounding box center [488, 296] width 191 height 18
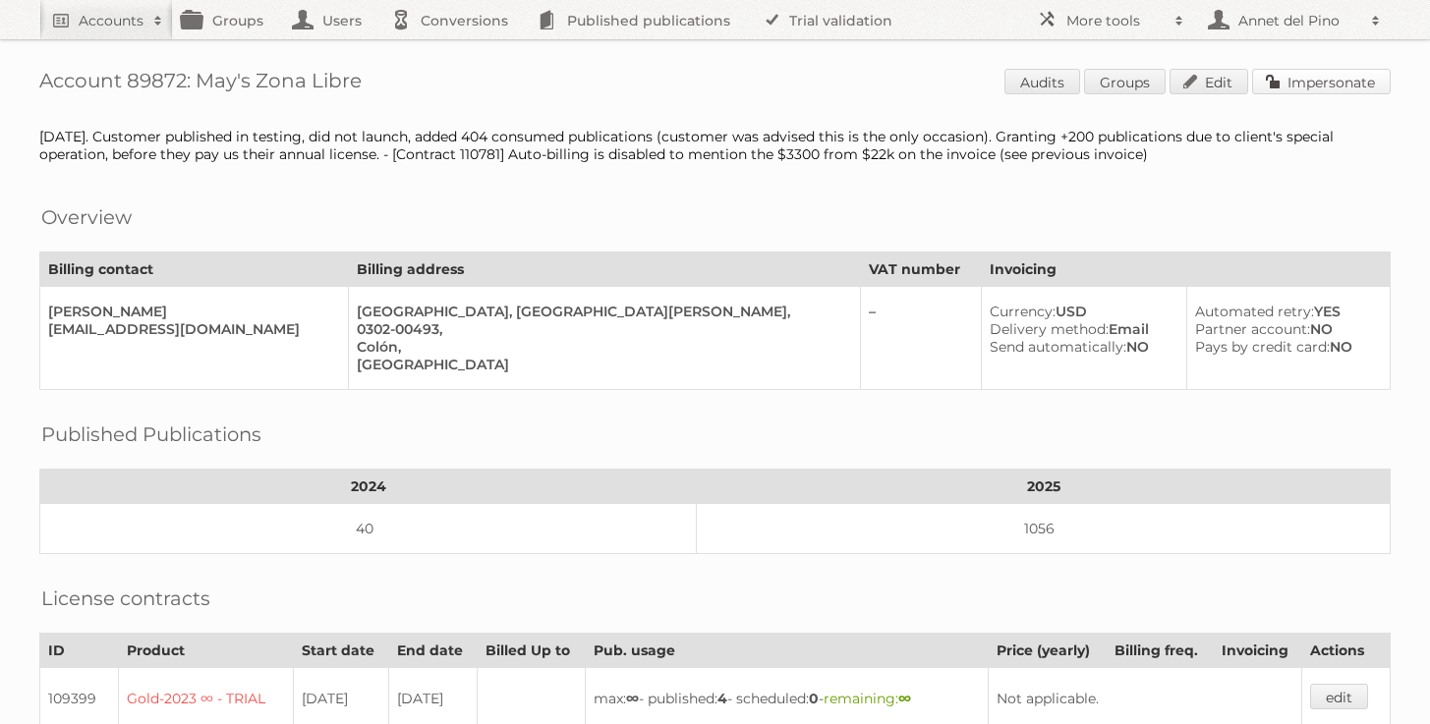
click at [1320, 81] on link "Impersonate" at bounding box center [1321, 82] width 139 height 26
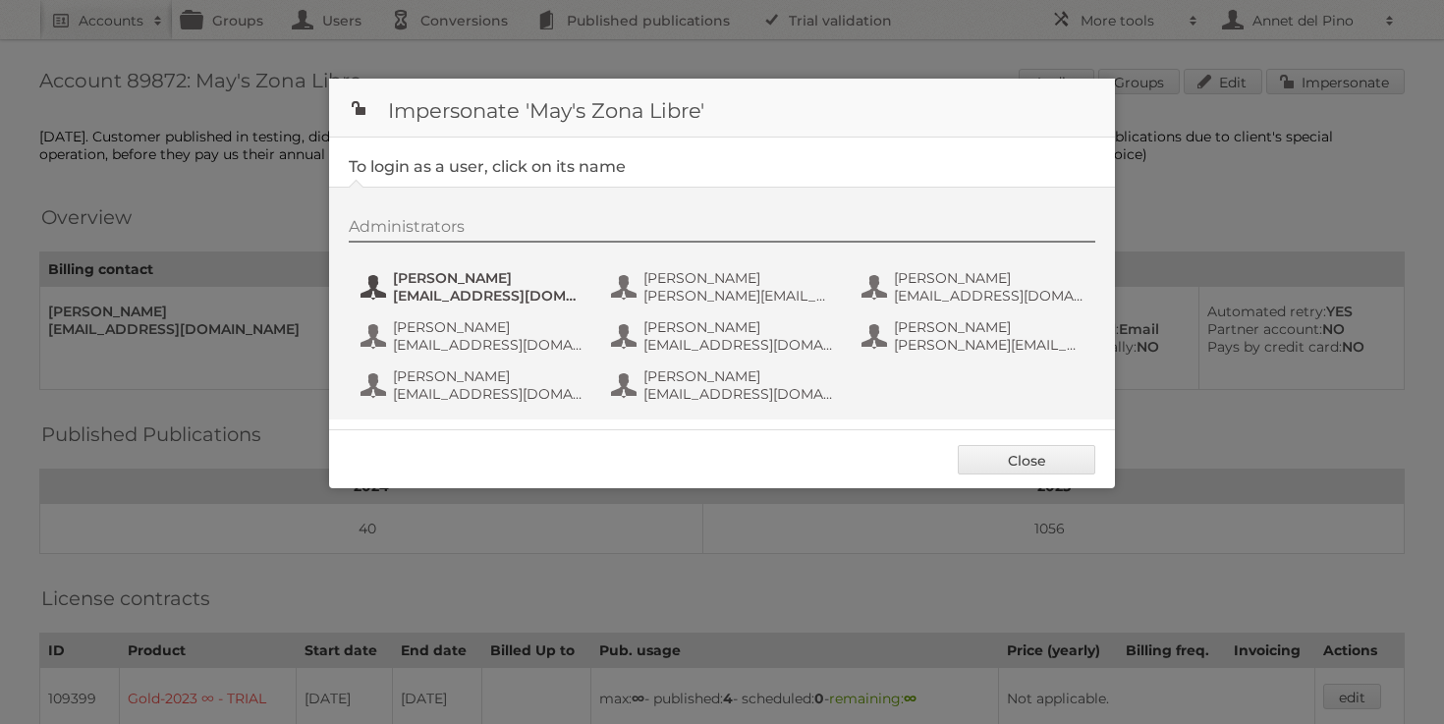
click at [471, 293] on span "[EMAIL_ADDRESS][DOMAIN_NAME]" at bounding box center [488, 296] width 191 height 18
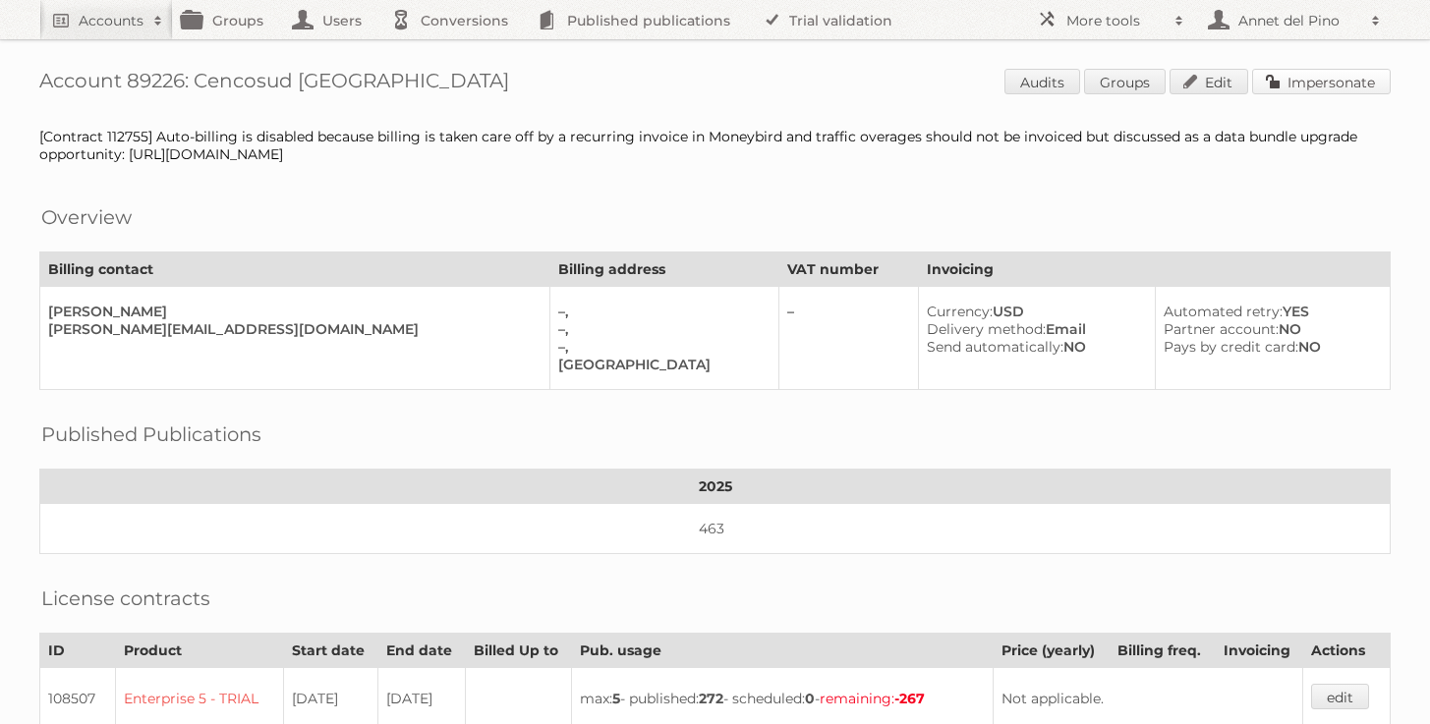
click at [1376, 78] on link "Impersonate" at bounding box center [1321, 82] width 139 height 26
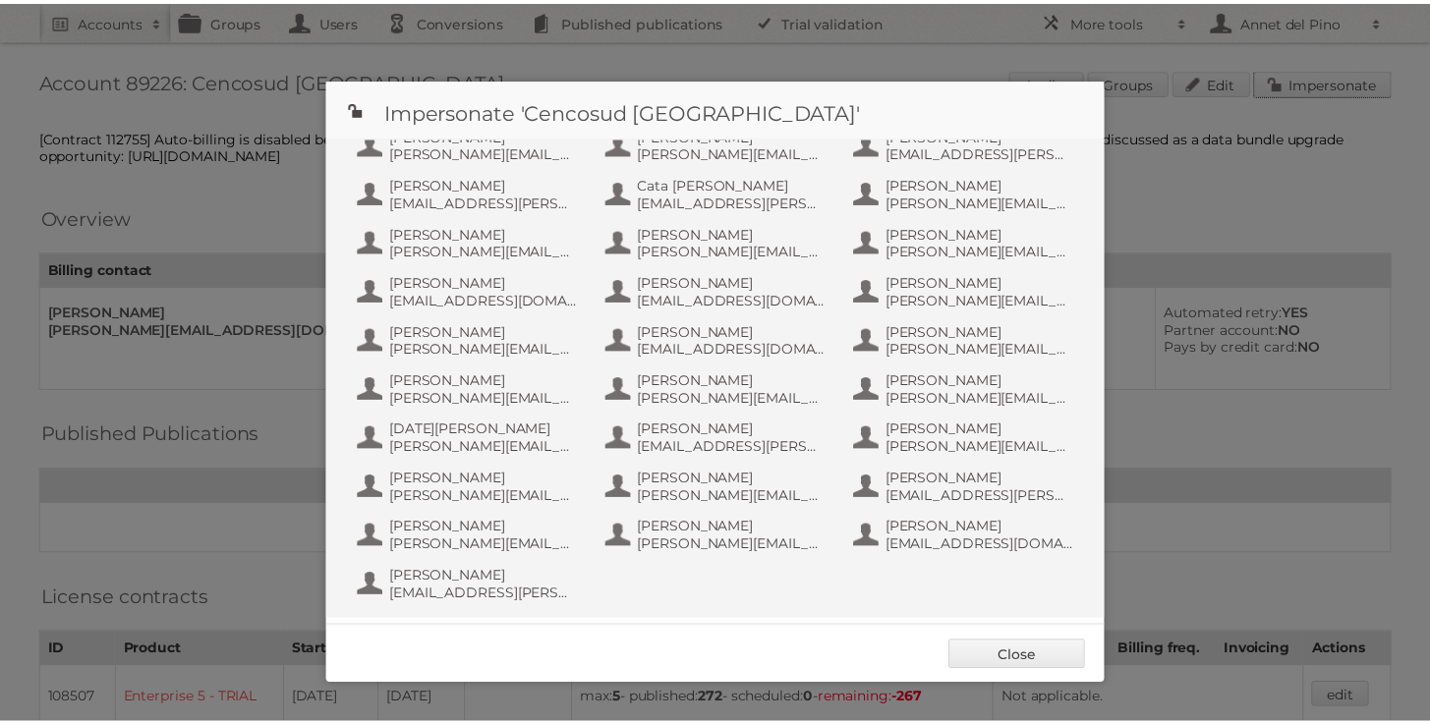
scroll to position [407, 0]
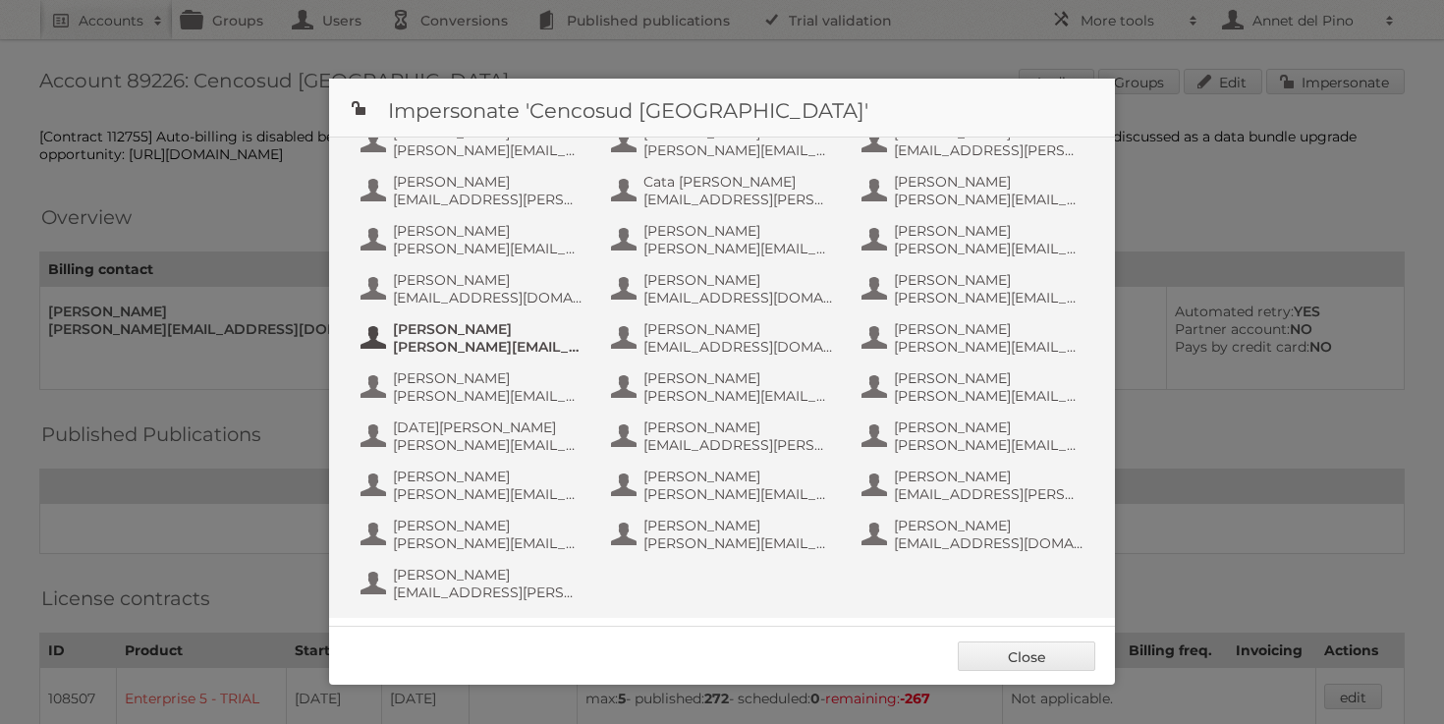
click at [518, 341] on span "horacio.quiroga@cencosud.com.ar" at bounding box center [488, 347] width 191 height 18
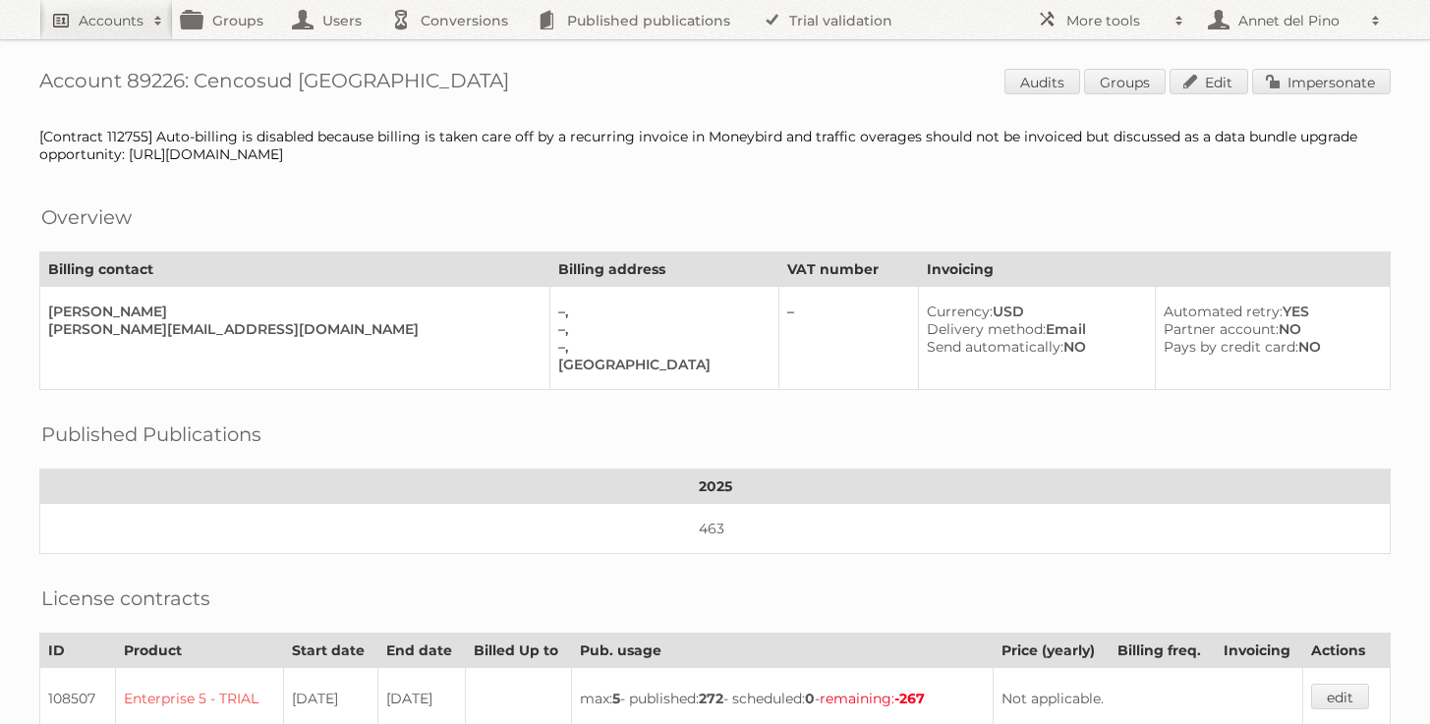
click at [119, 29] on link "Accounts" at bounding box center [106, 19] width 134 height 39
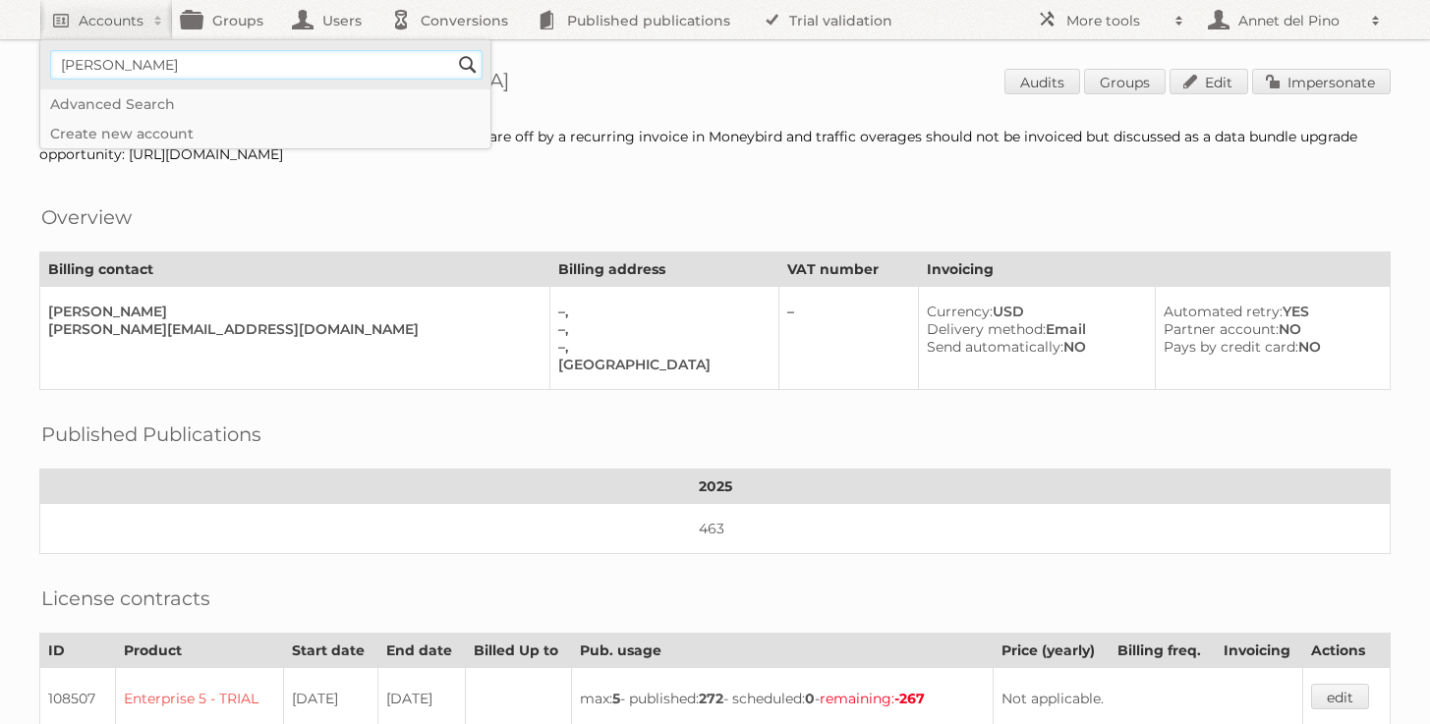
type input"] "annet@publitas.com"
click at [458, 65] on input "Search" at bounding box center [467, 64] width 29 height 29
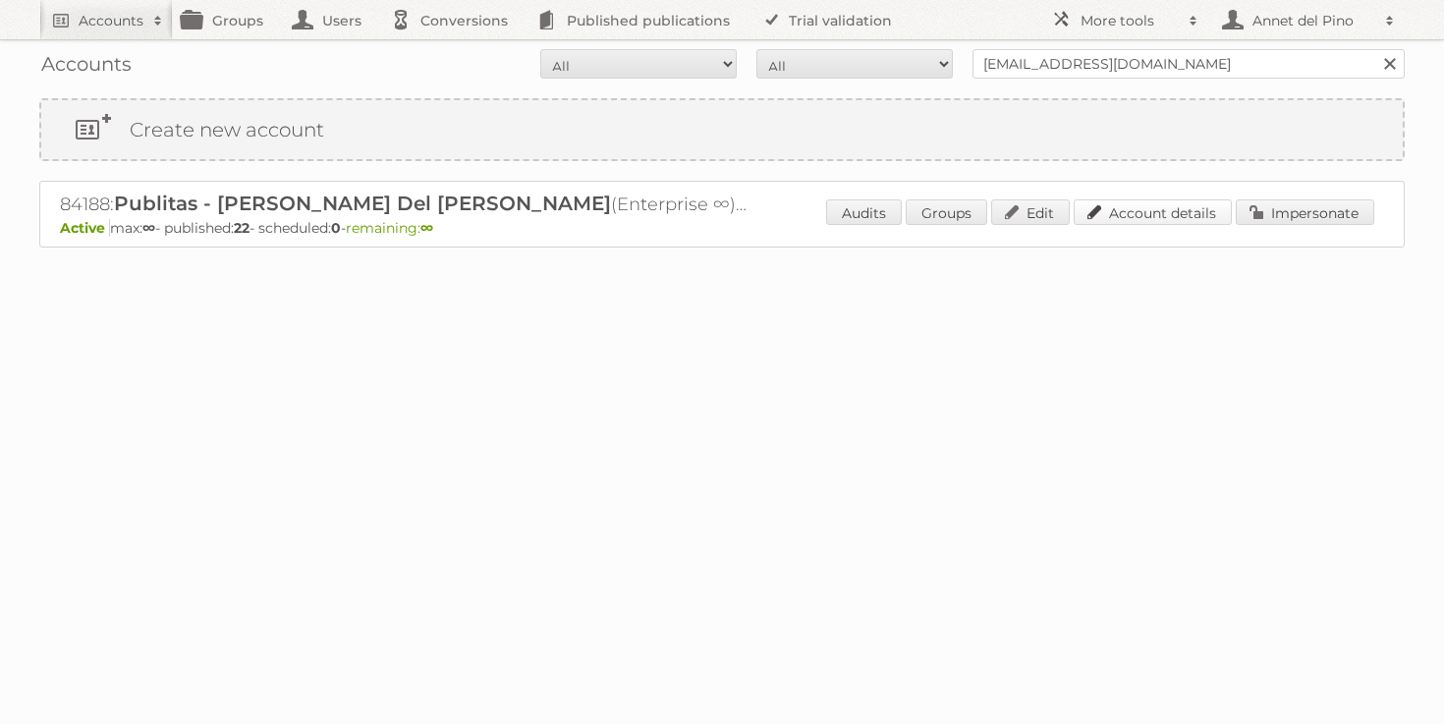
click at [1184, 206] on link "Account details" at bounding box center [1153, 212] width 158 height 26
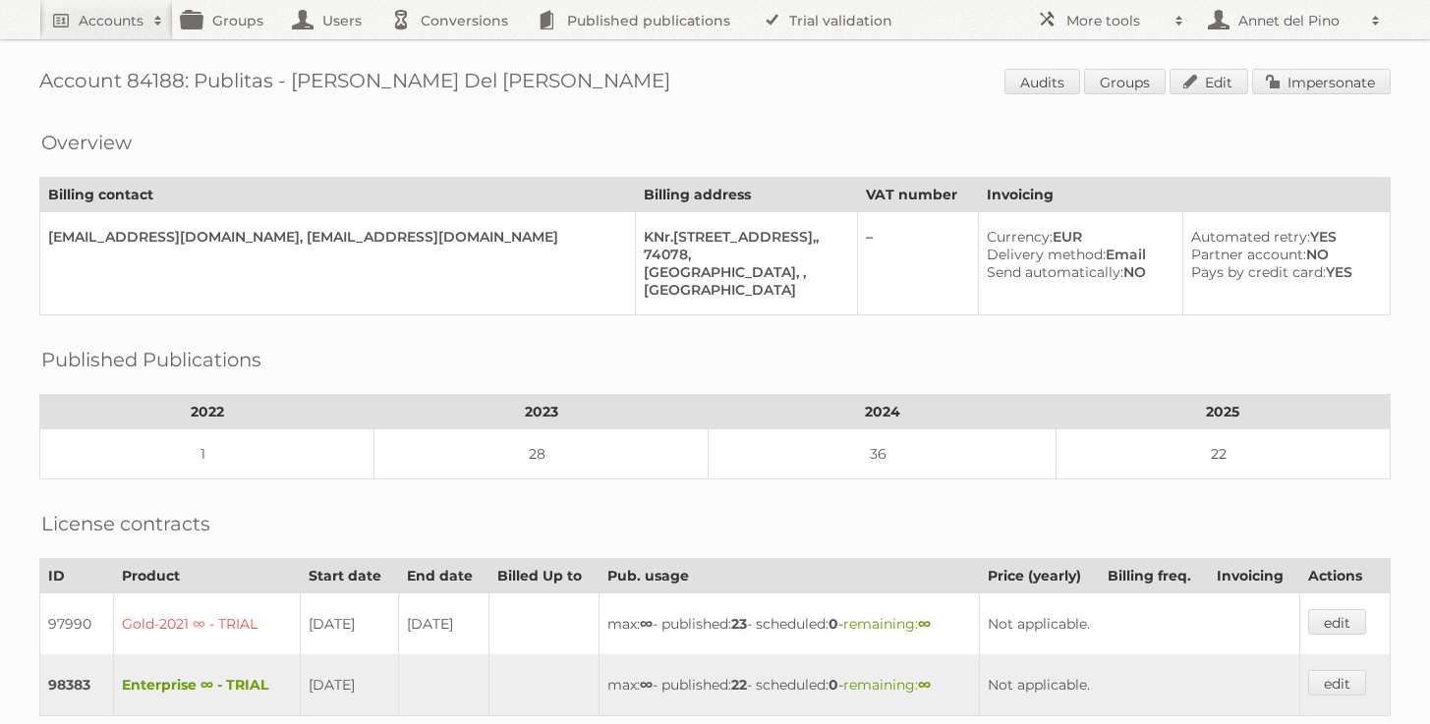
scroll to position [418, 0]
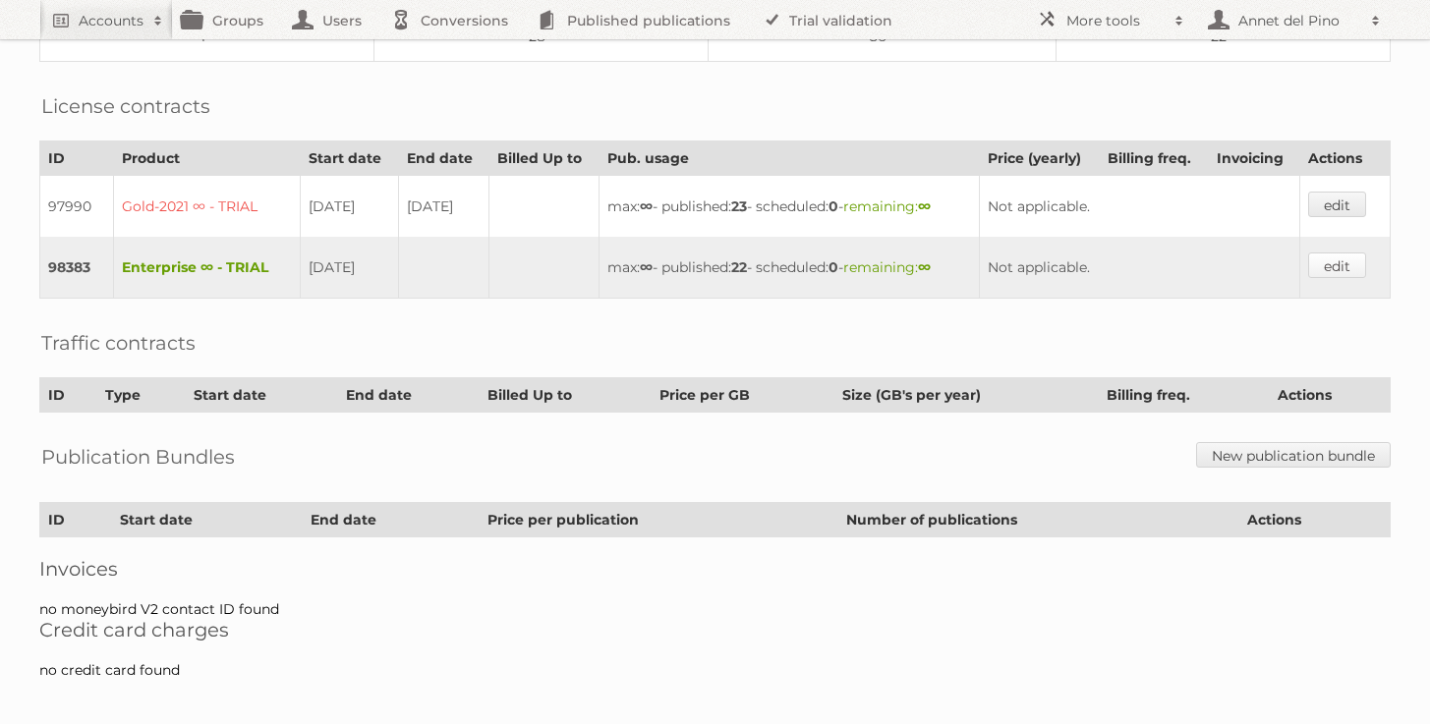
click at [1328, 253] on link "edit" at bounding box center [1337, 266] width 58 height 26
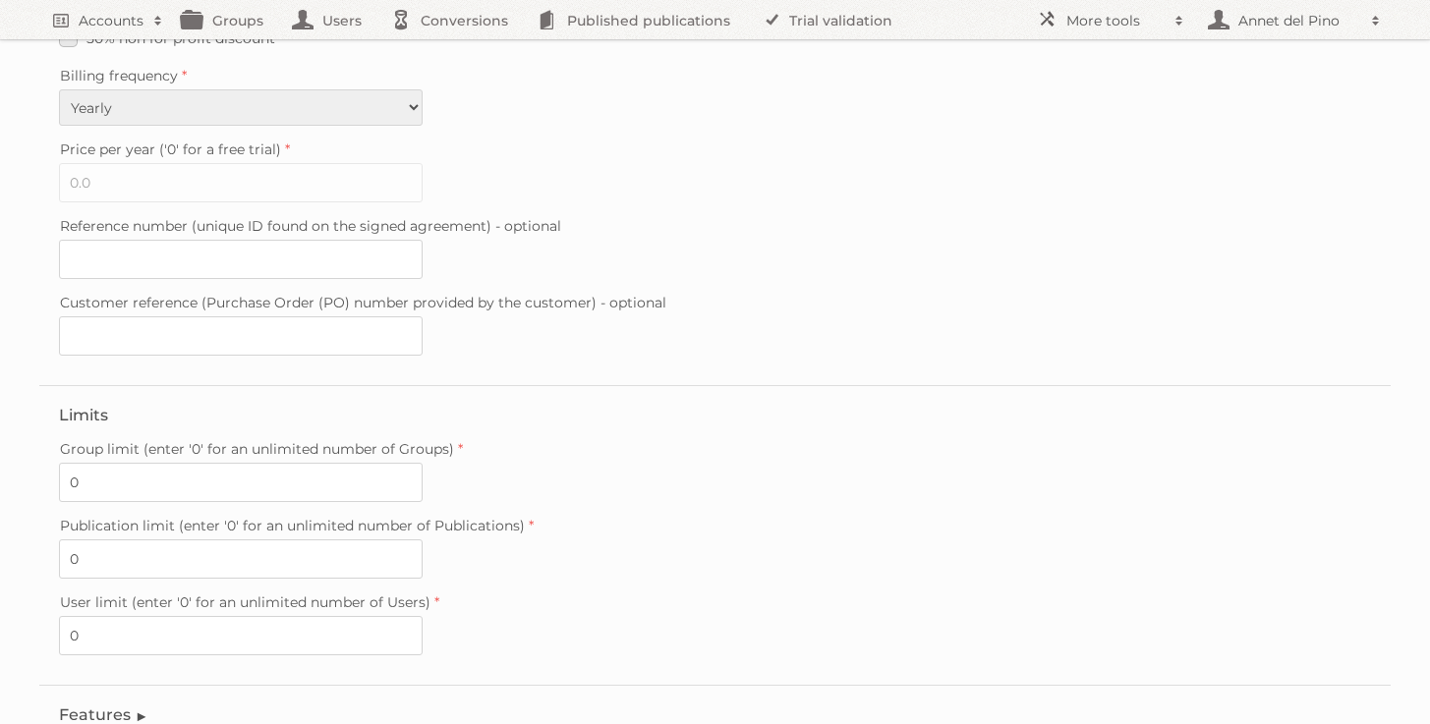
scroll to position [570, 0]
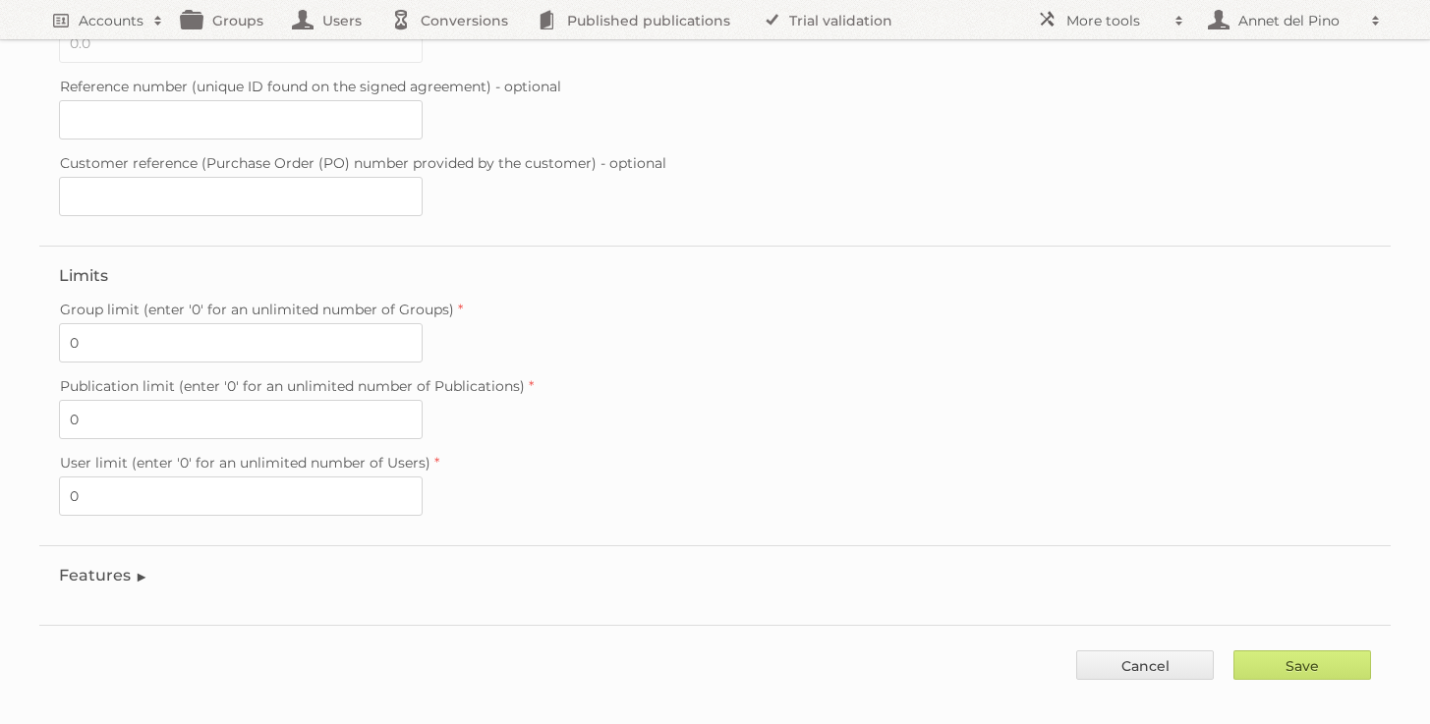
click at [121, 566] on legend "Features" at bounding box center [103, 575] width 89 height 19
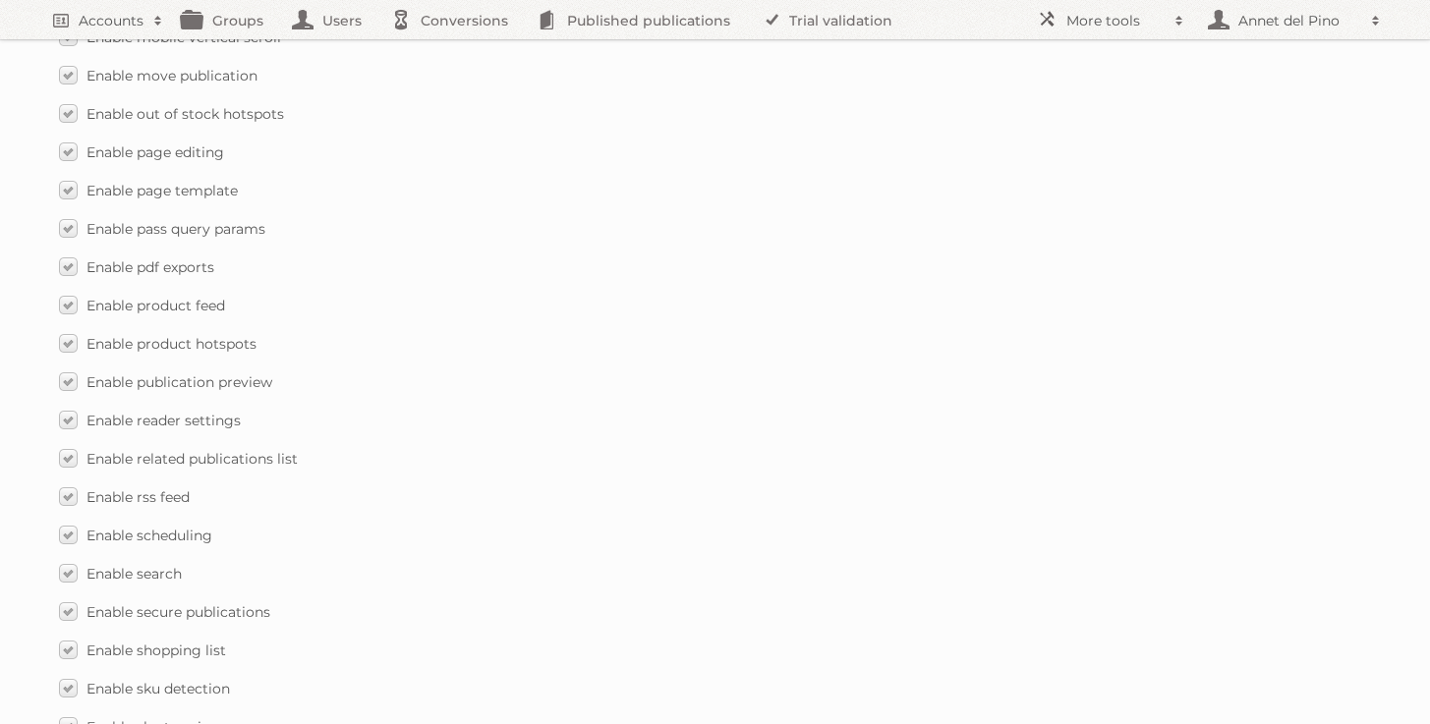
scroll to position [2907, 0]
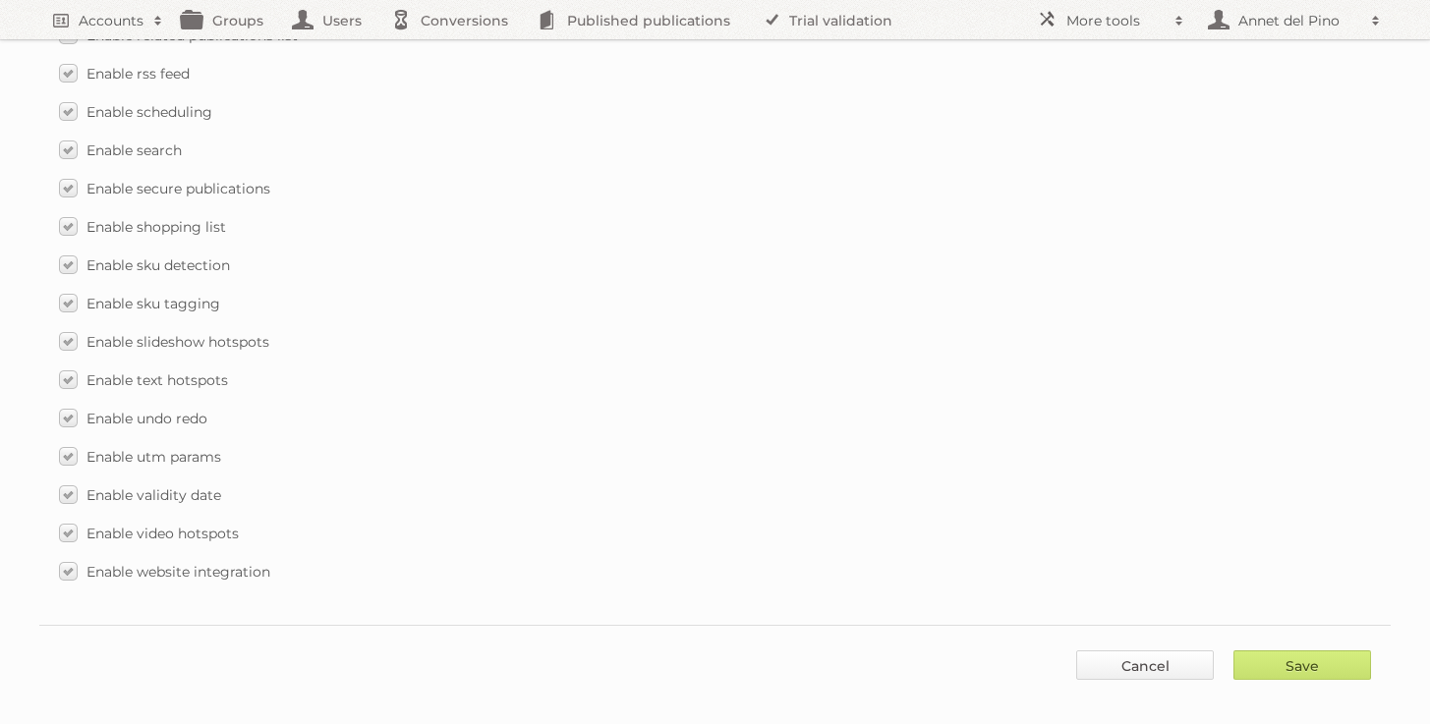
click at [1108, 650] on link "Cancel" at bounding box center [1145, 664] width 138 height 29
